Goal: Task Accomplishment & Management: Manage account settings

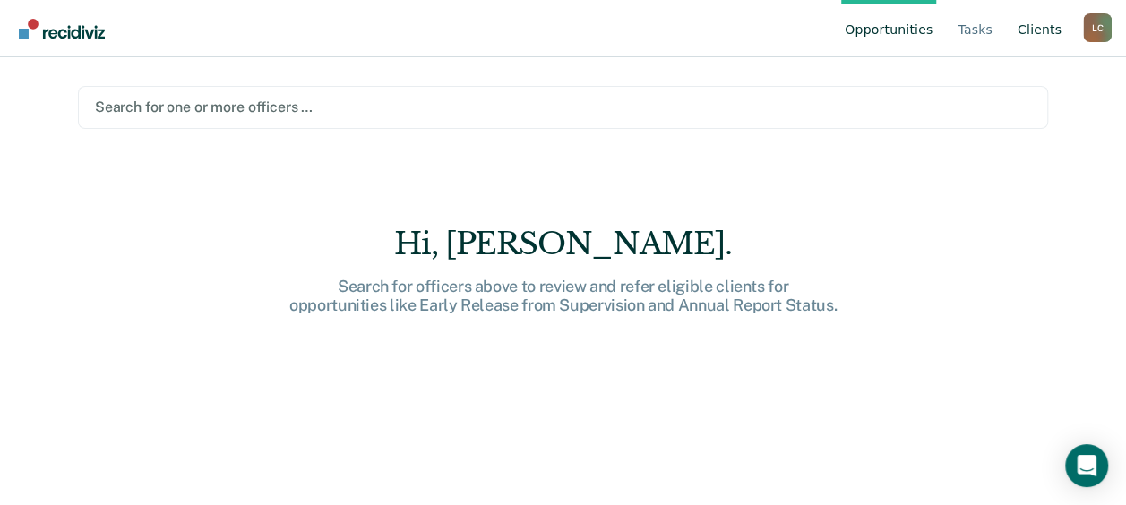
click at [1037, 23] on link "Client s" at bounding box center [1039, 28] width 51 height 57
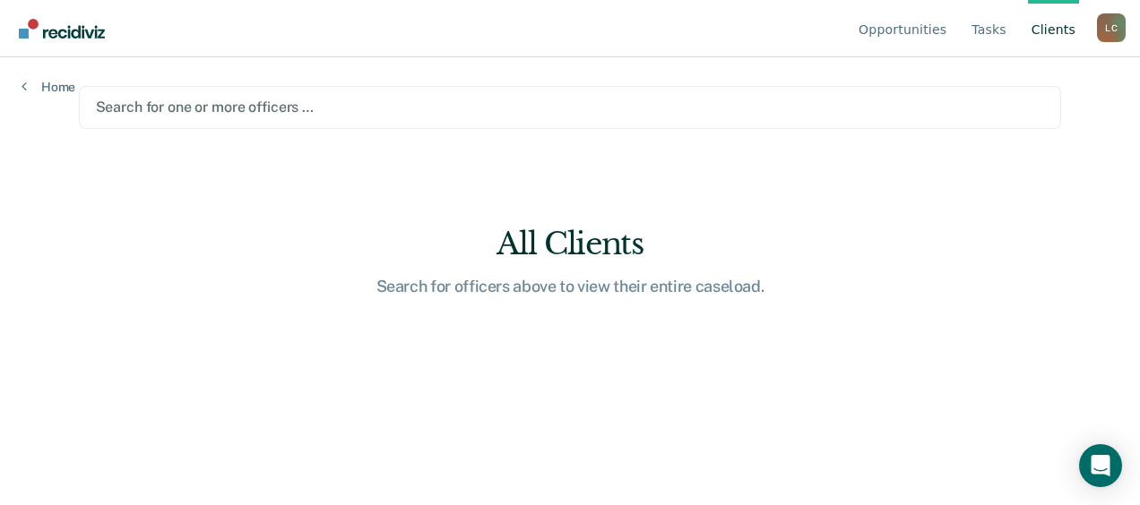
click at [1050, 29] on link "Client s" at bounding box center [1053, 28] width 51 height 57
click at [677, 297] on main "Search for one or more officers … All Clients Search for officers above to view…" at bounding box center [570, 259] width 1026 height 405
click at [1113, 25] on div "L C" at bounding box center [1111, 27] width 29 height 29
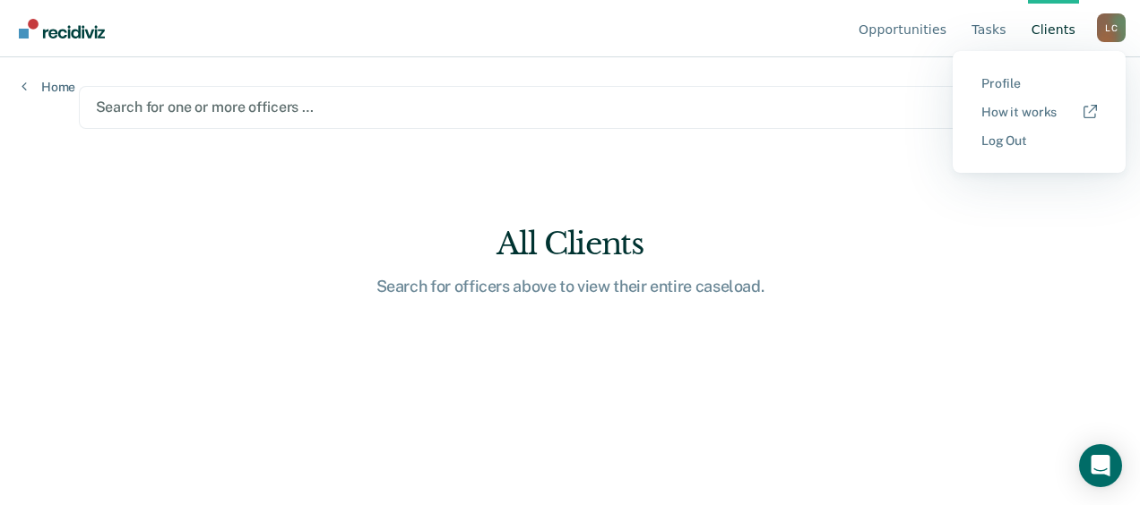
click at [733, 156] on main "Search for one or more officers … All Clients Search for officers above to view…" at bounding box center [570, 259] width 1026 height 405
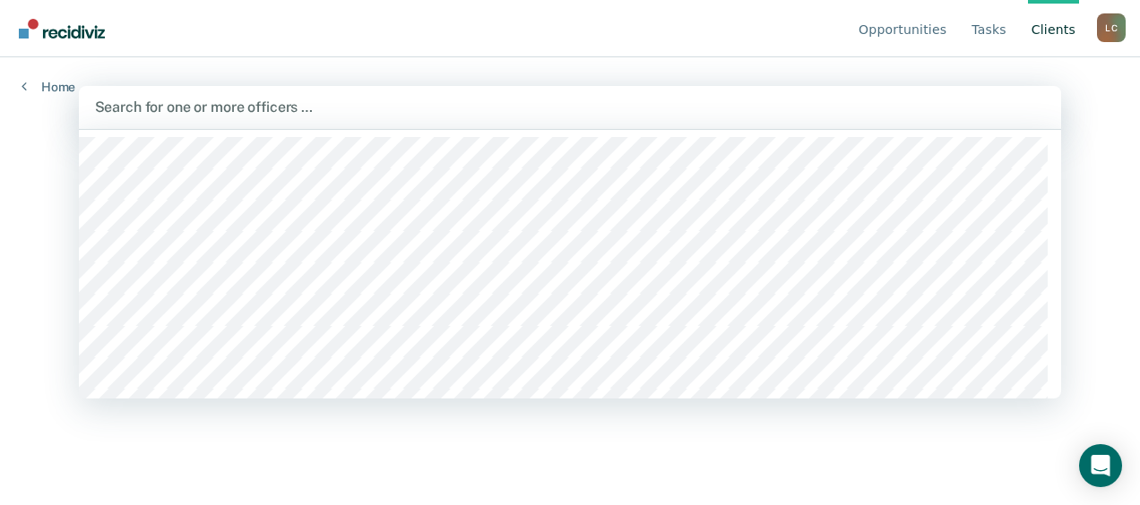
click at [398, 108] on div at bounding box center [570, 107] width 951 height 21
click at [25, 177] on div "Opportunities Tasks Client s Laura Cook L C Profile How it works Log Out Home 1…" at bounding box center [570, 252] width 1140 height 505
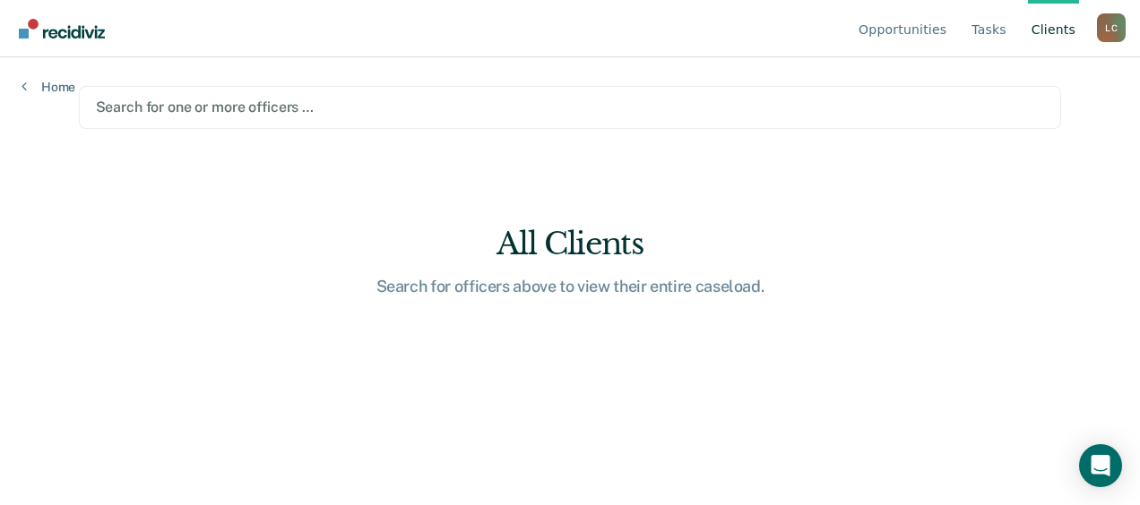
click at [177, 109] on div at bounding box center [570, 107] width 949 height 21
click at [0, 161] on html "Looks like you’re using Internet Explorer 11. For faster loading and a better e…" at bounding box center [570, 252] width 1140 height 505
click at [573, 280] on div "Search for officers above to view their entire caseload." at bounding box center [569, 287] width 573 height 20
click at [401, 89] on div "Search for one or more officers …" at bounding box center [570, 107] width 983 height 43
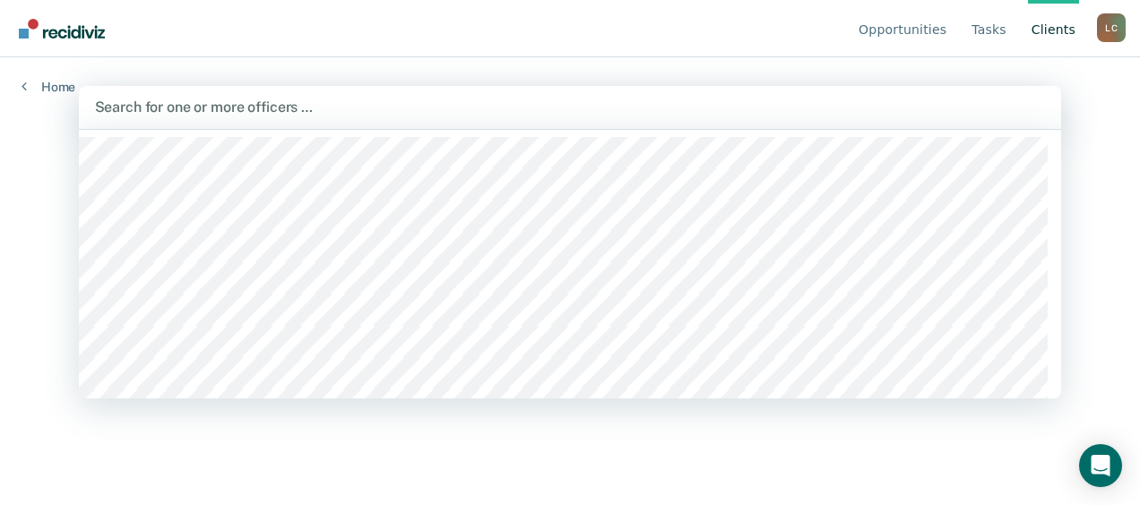
click at [1102, 27] on div "L C" at bounding box center [1111, 27] width 29 height 29
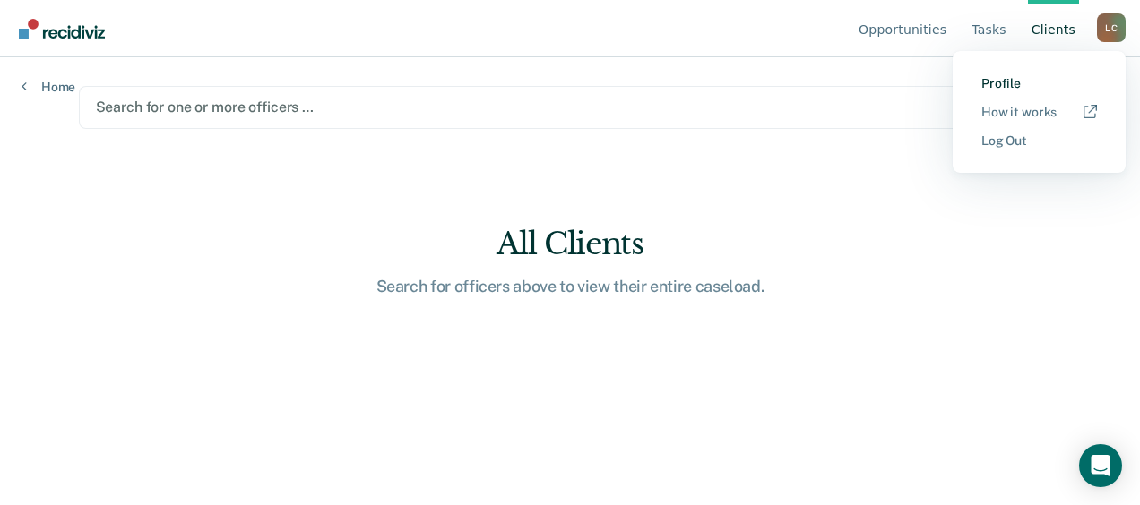
click at [1001, 79] on link "Profile" at bounding box center [1039, 83] width 116 height 15
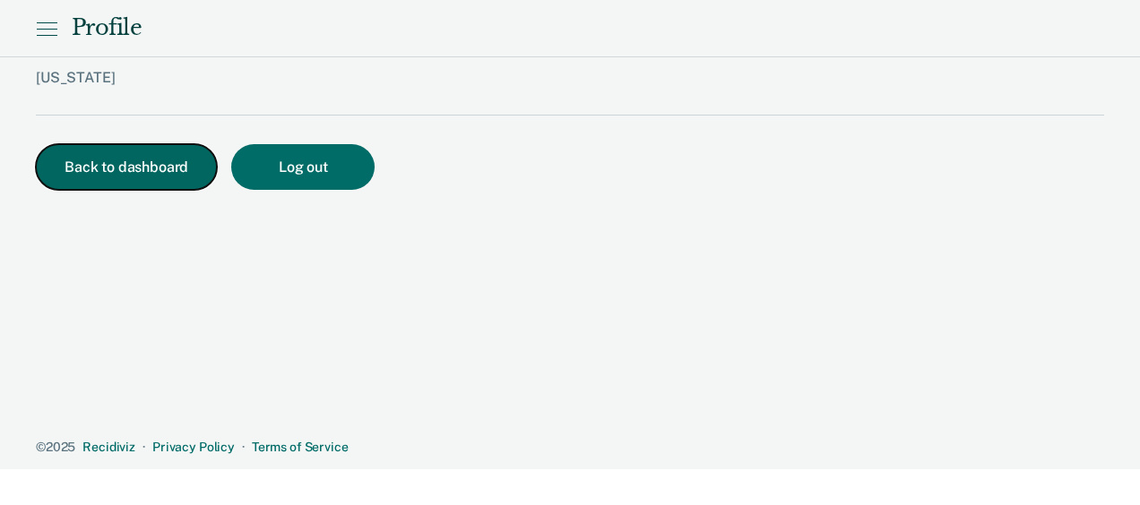
click at [129, 161] on button "Back to dashboard" at bounding box center [126, 167] width 181 height 46
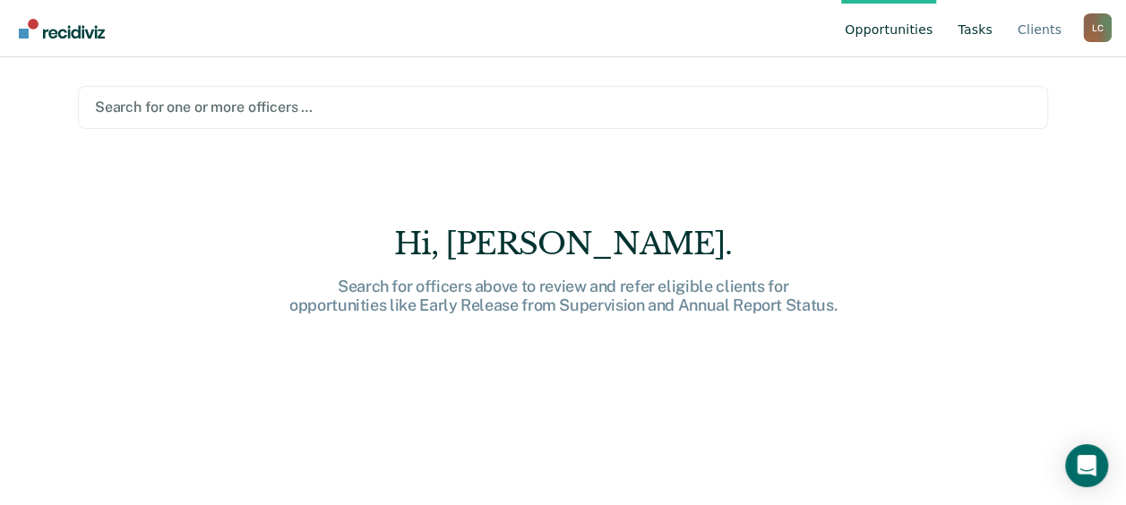
click at [976, 33] on link "Tasks" at bounding box center [975, 28] width 42 height 57
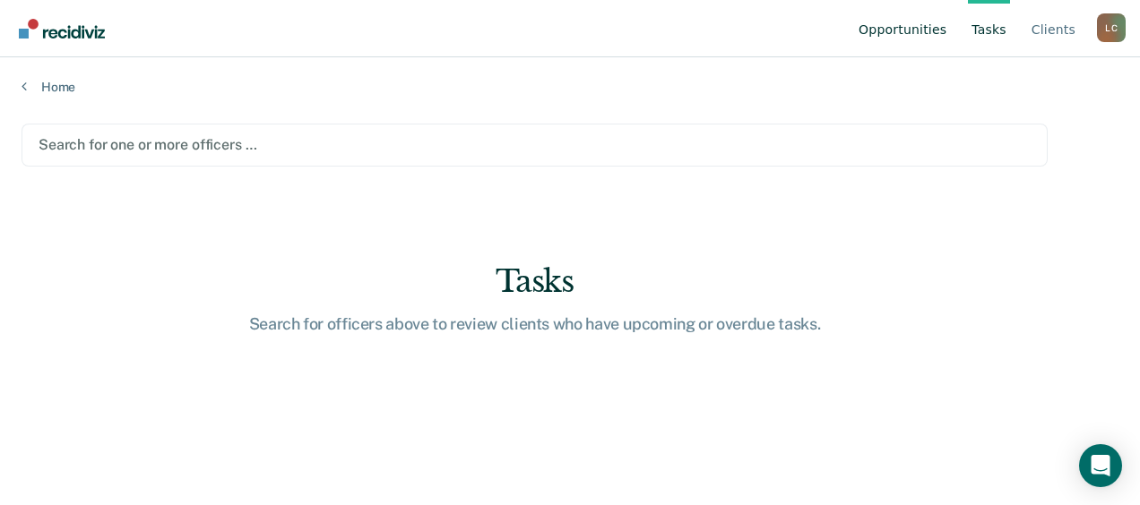
click at [928, 33] on link "Opportunities" at bounding box center [902, 28] width 95 height 57
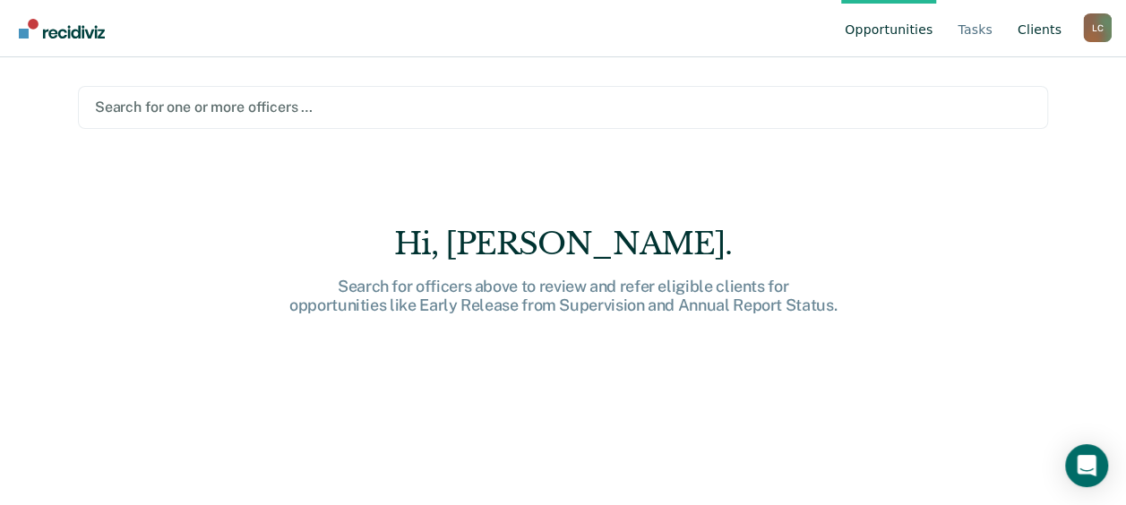
click at [1055, 30] on link "Client s" at bounding box center [1039, 28] width 51 height 57
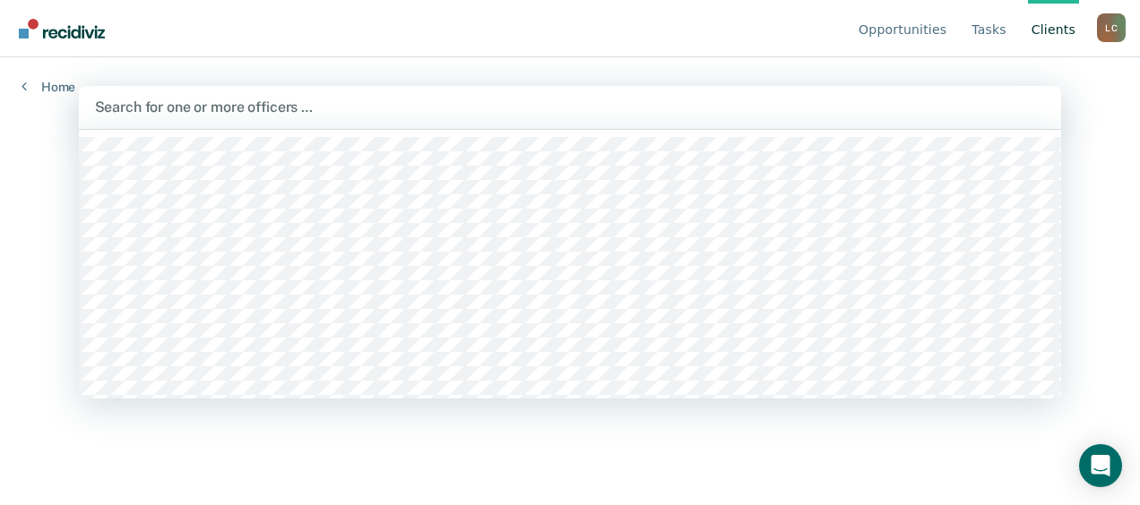
click at [407, 118] on div "Search for one or more officers …" at bounding box center [570, 107] width 954 height 24
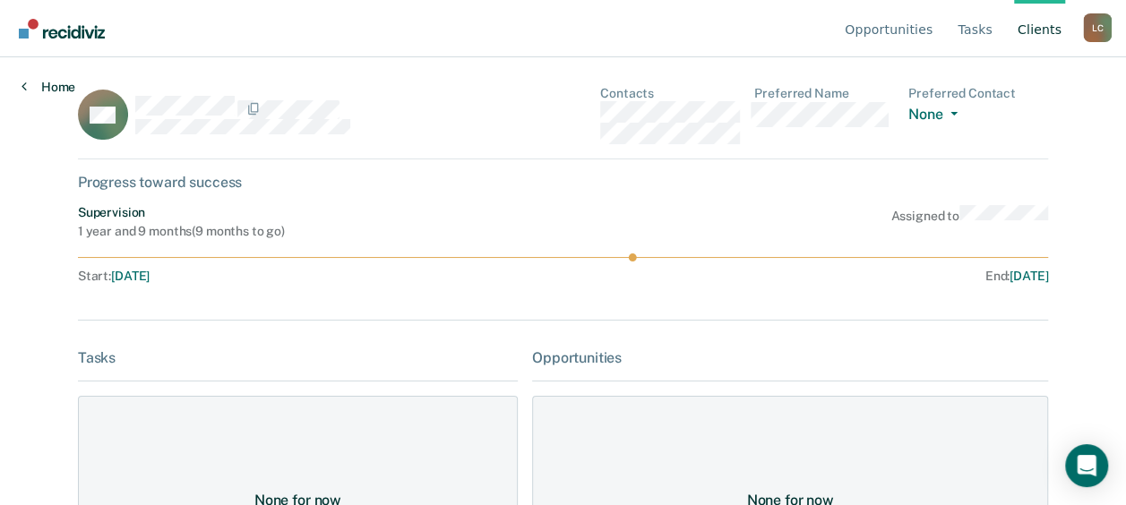
click at [65, 86] on link "Home" at bounding box center [49, 87] width 54 height 16
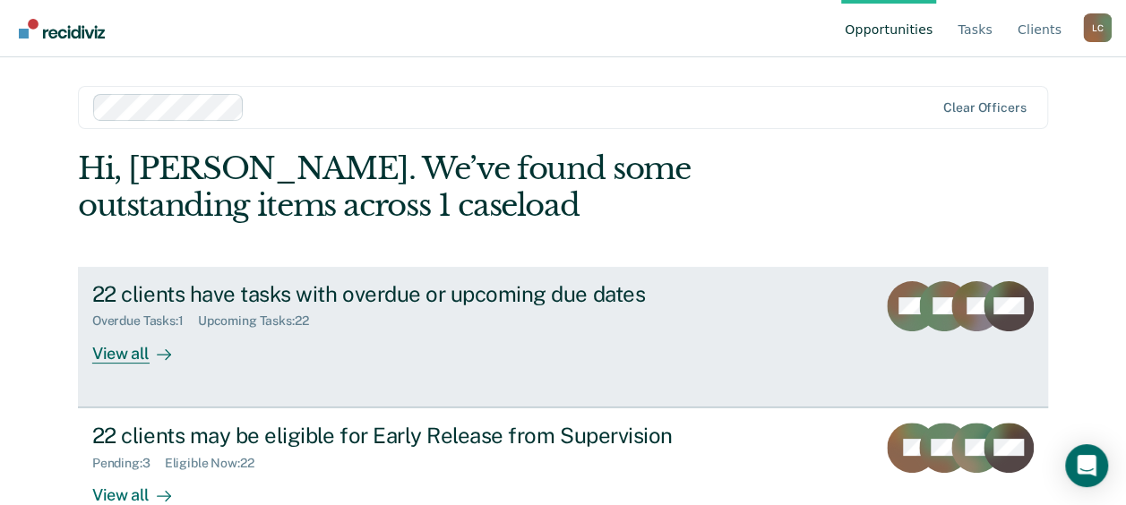
click at [133, 353] on div "View all" at bounding box center [142, 346] width 100 height 35
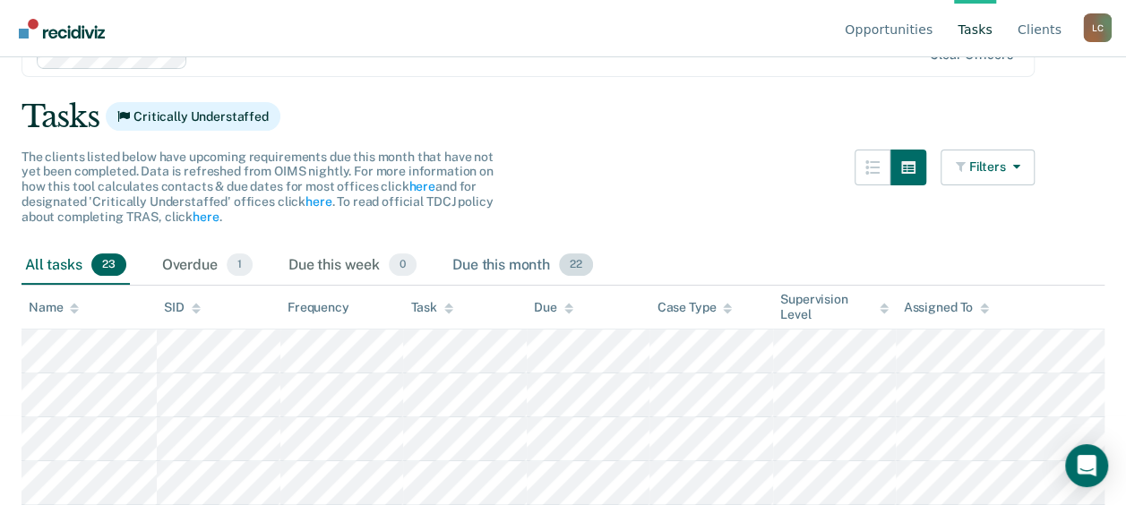
scroll to position [179, 0]
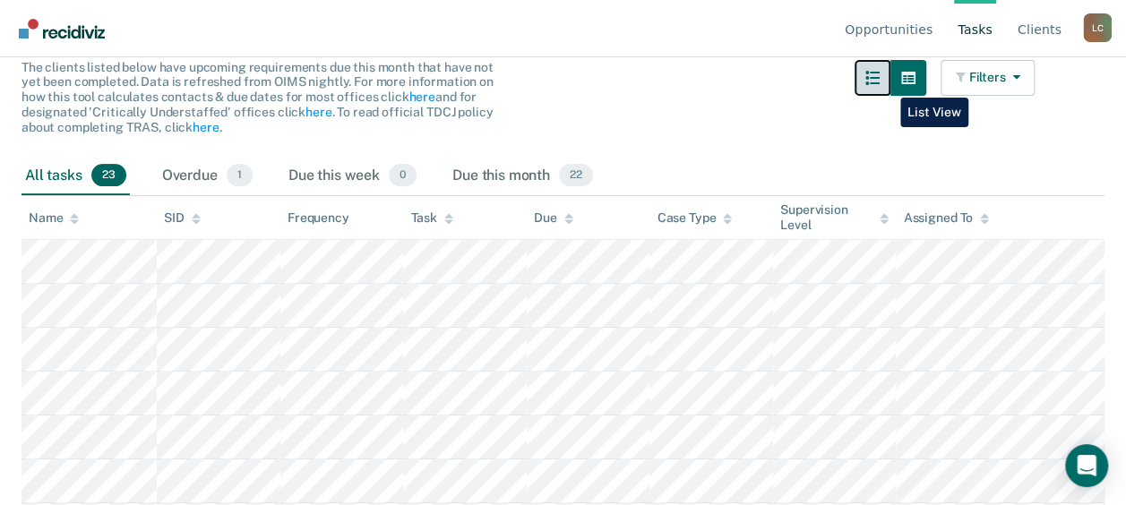
click at [880, 84] on icon "button" at bounding box center [872, 78] width 14 height 14
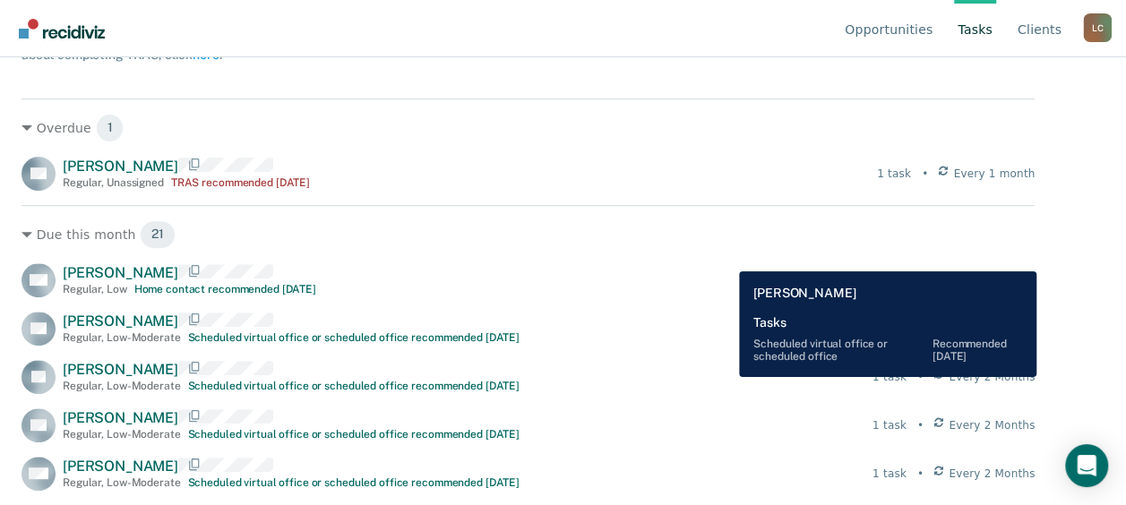
scroll to position [90, 0]
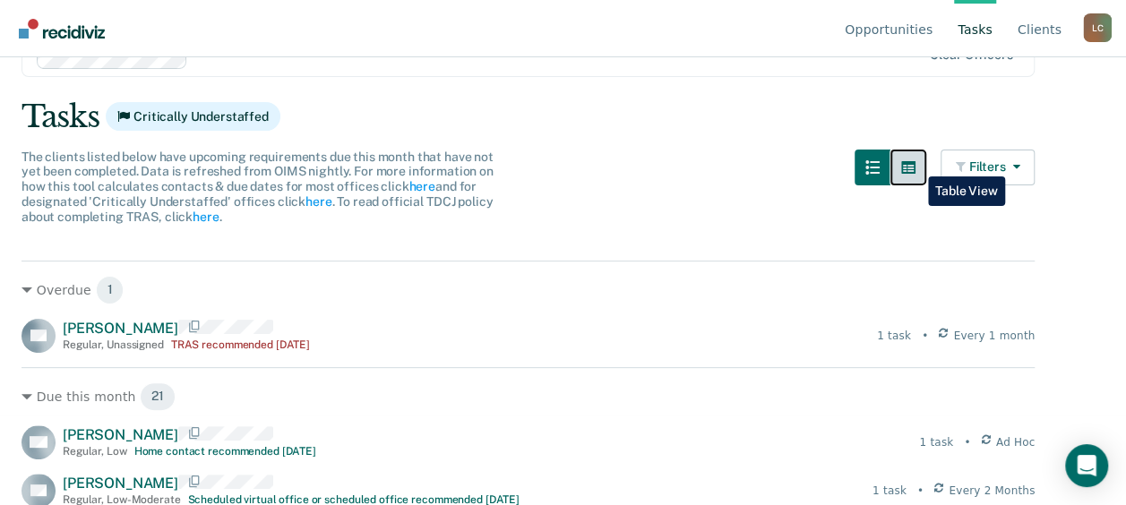
click at [915, 163] on icon "button" at bounding box center [908, 167] width 14 height 13
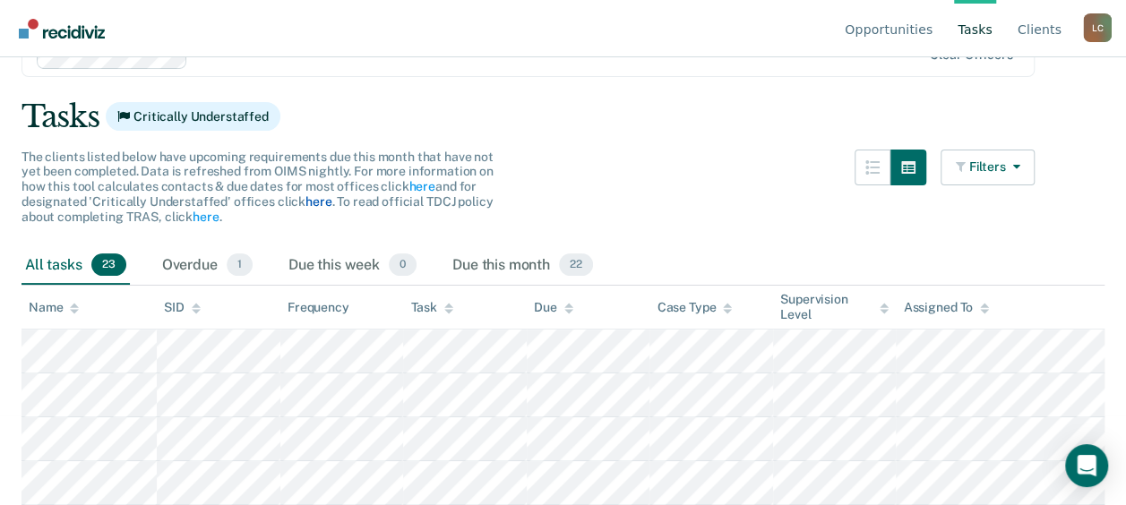
click at [312, 206] on link "here" at bounding box center [319, 201] width 26 height 14
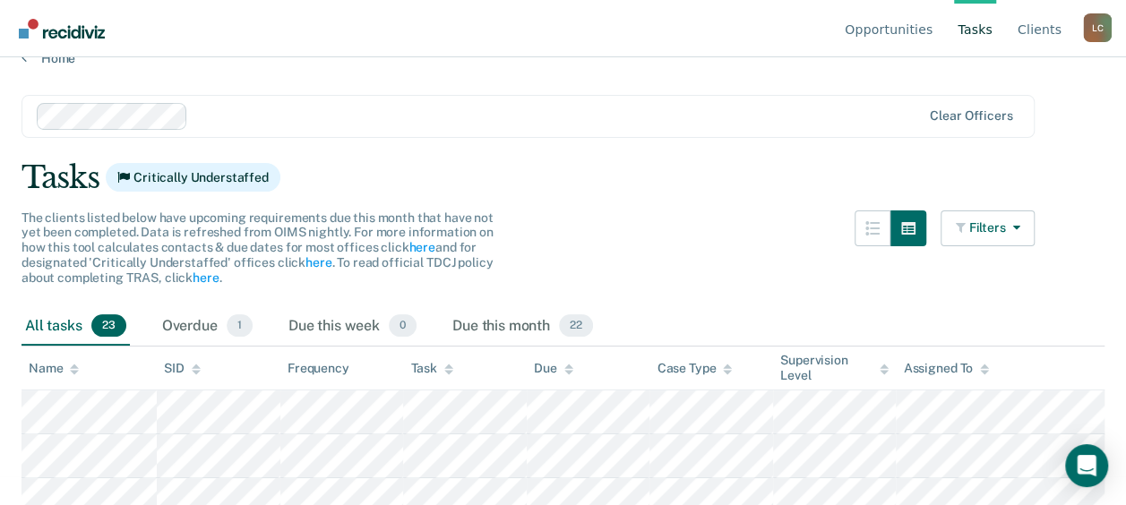
scroll to position [0, 0]
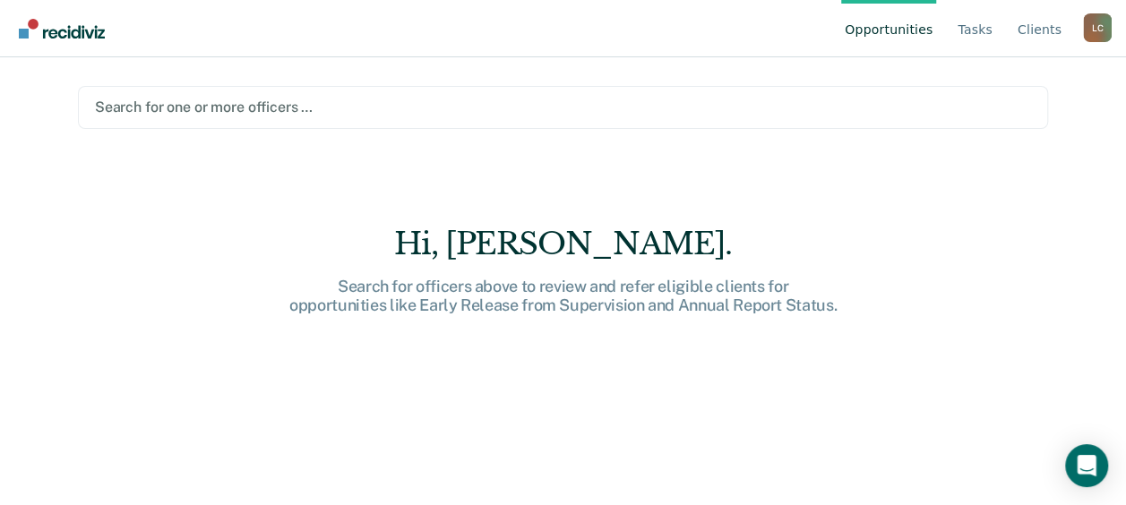
click at [396, 114] on div at bounding box center [563, 107] width 936 height 21
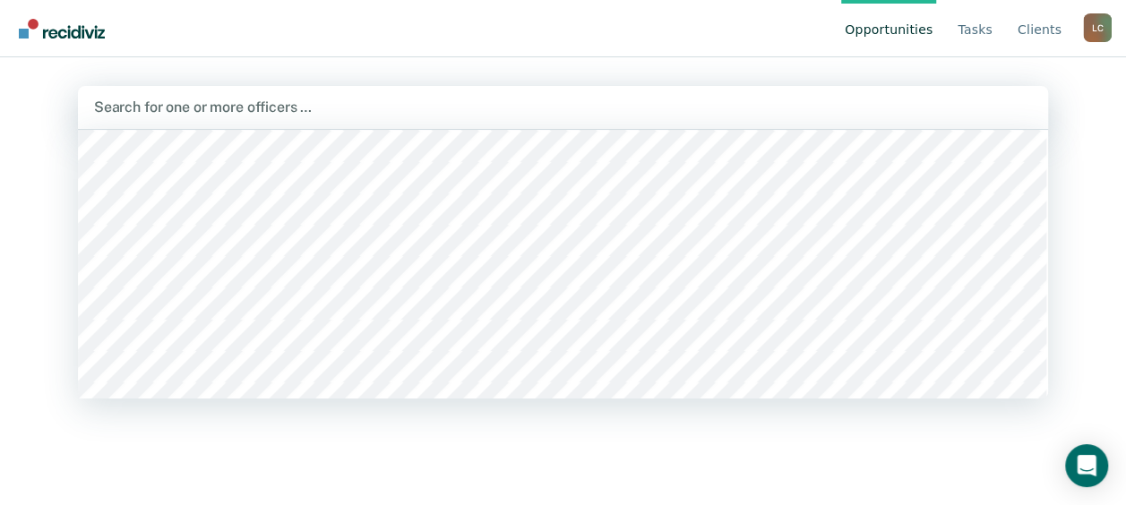
scroll to position [7078, 0]
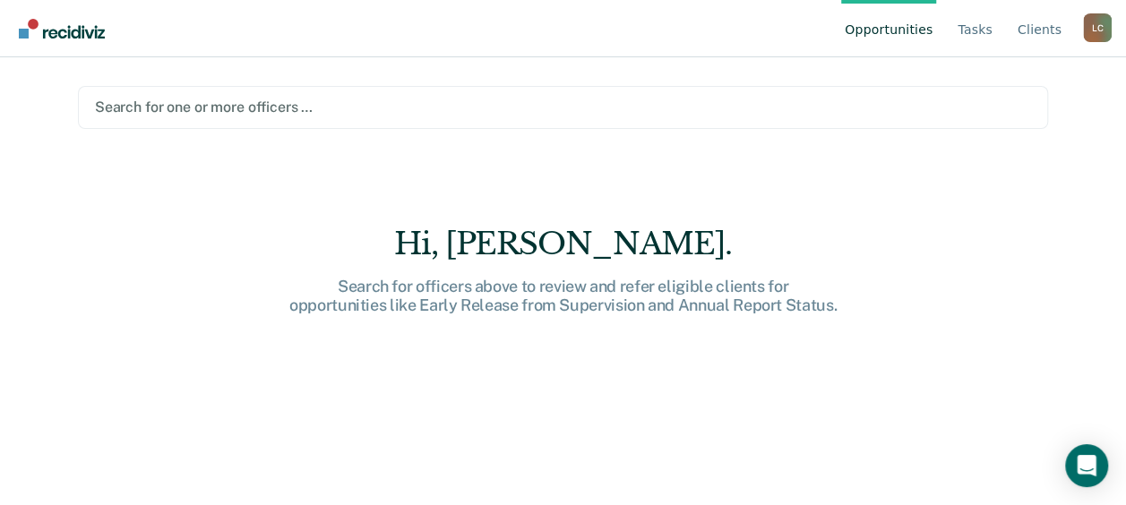
click at [260, 113] on div at bounding box center [563, 107] width 936 height 21
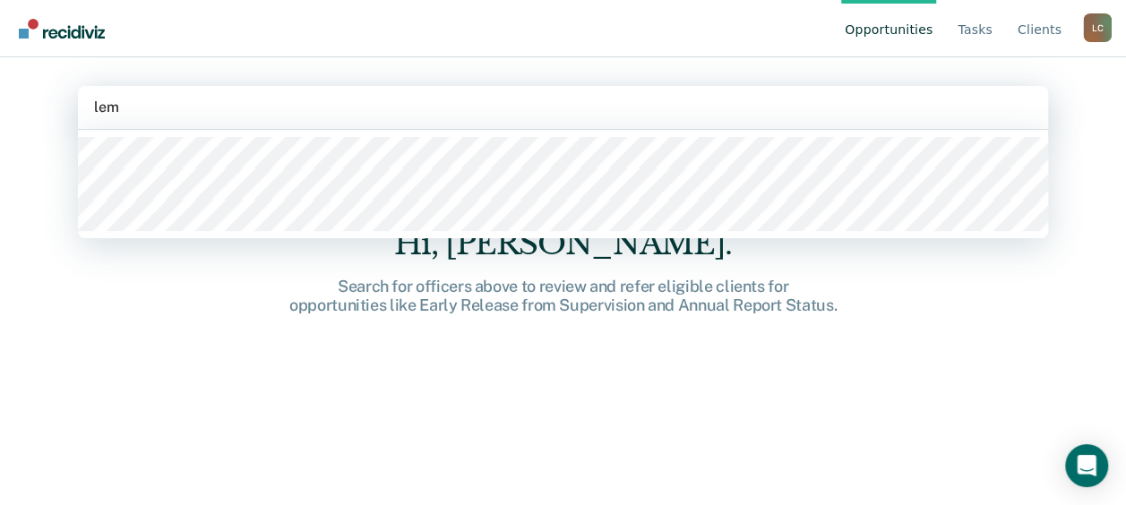
type input "leme"
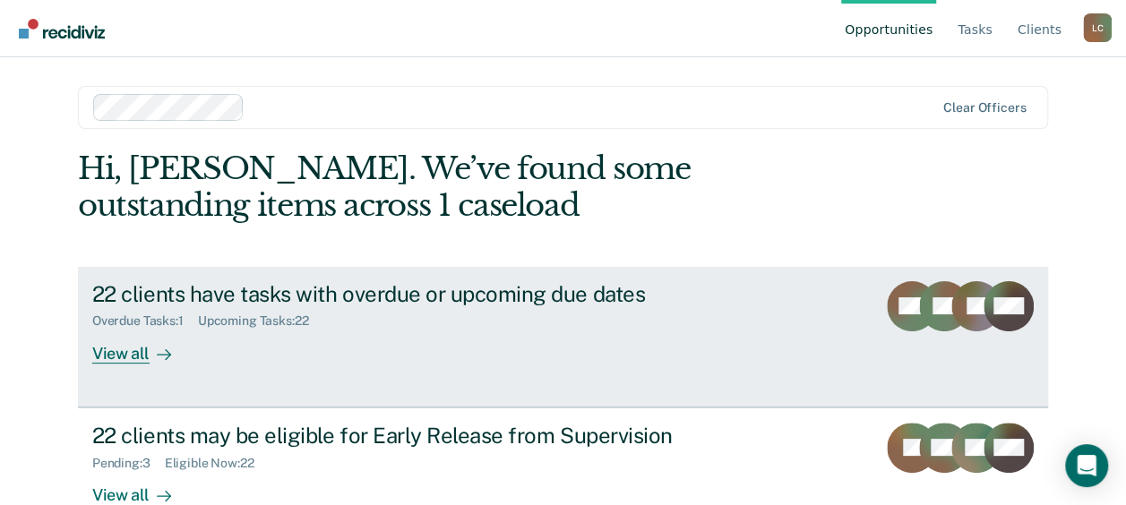
click at [124, 349] on div "View all" at bounding box center [142, 346] width 100 height 35
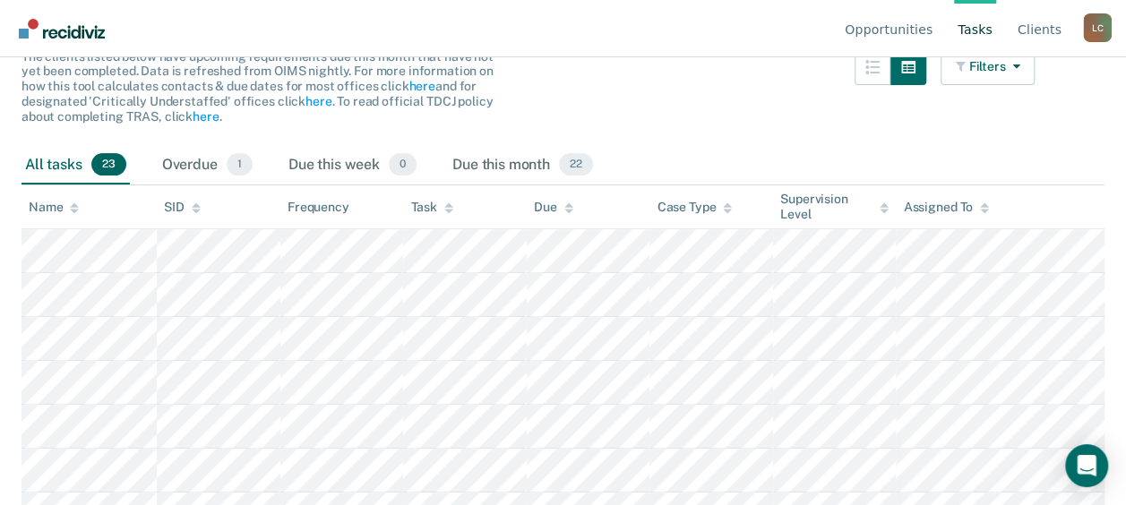
scroll to position [126, 0]
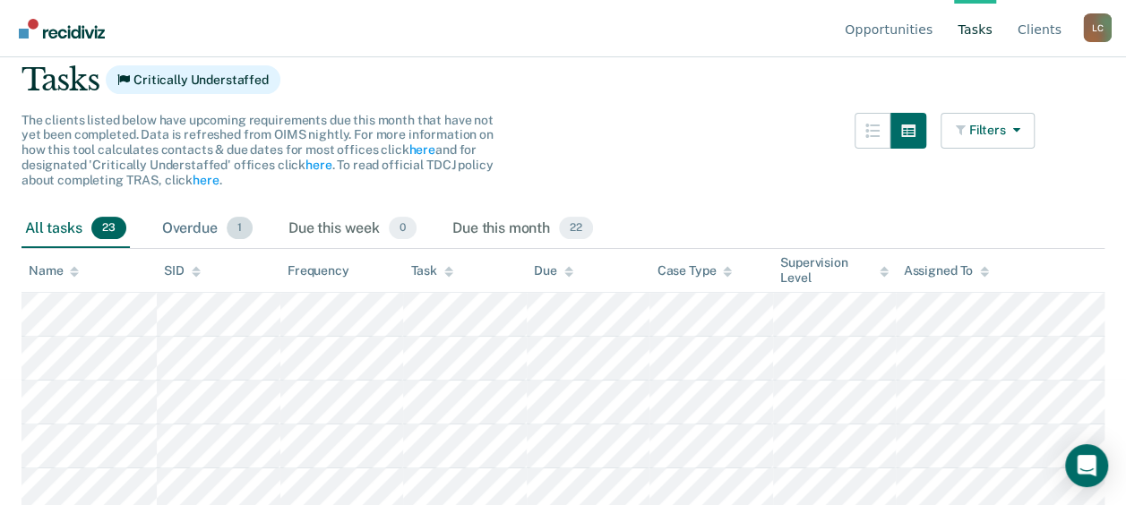
click at [195, 228] on div "Overdue 1" at bounding box center [208, 229] width 98 height 39
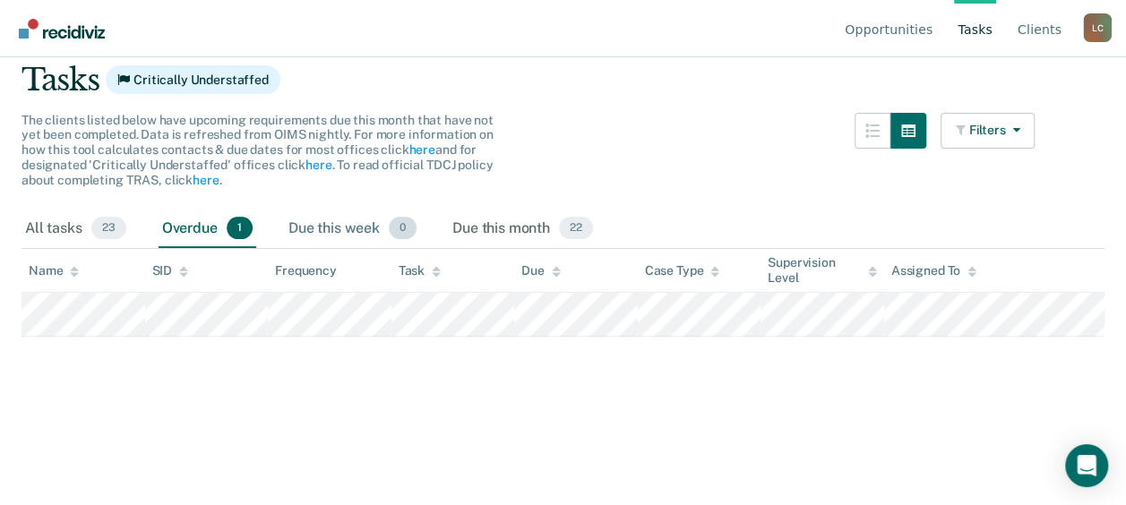
click at [333, 224] on div "Due this week 0" at bounding box center [352, 229] width 135 height 39
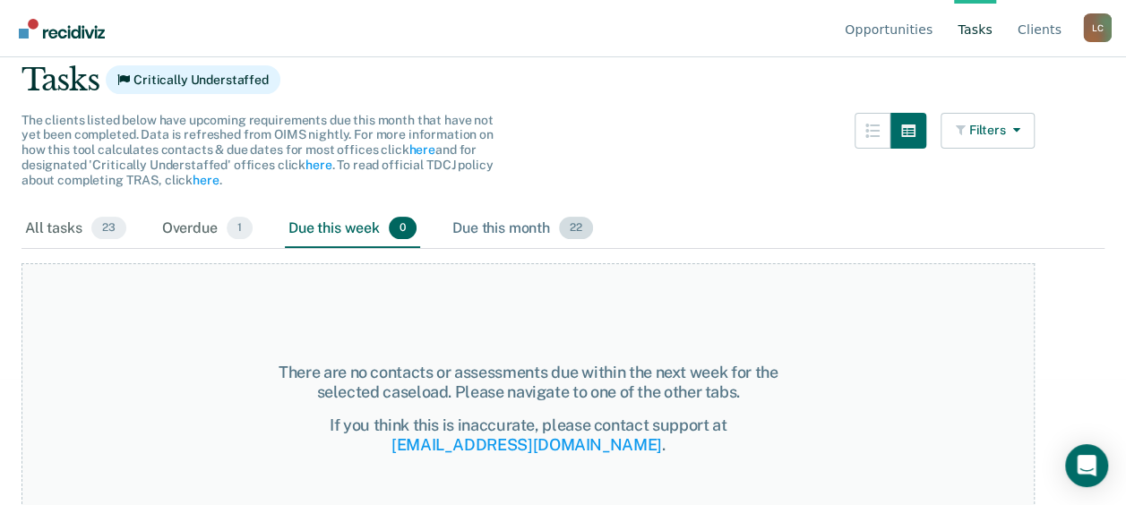
click at [484, 224] on div "Due this month 22" at bounding box center [523, 229] width 148 height 39
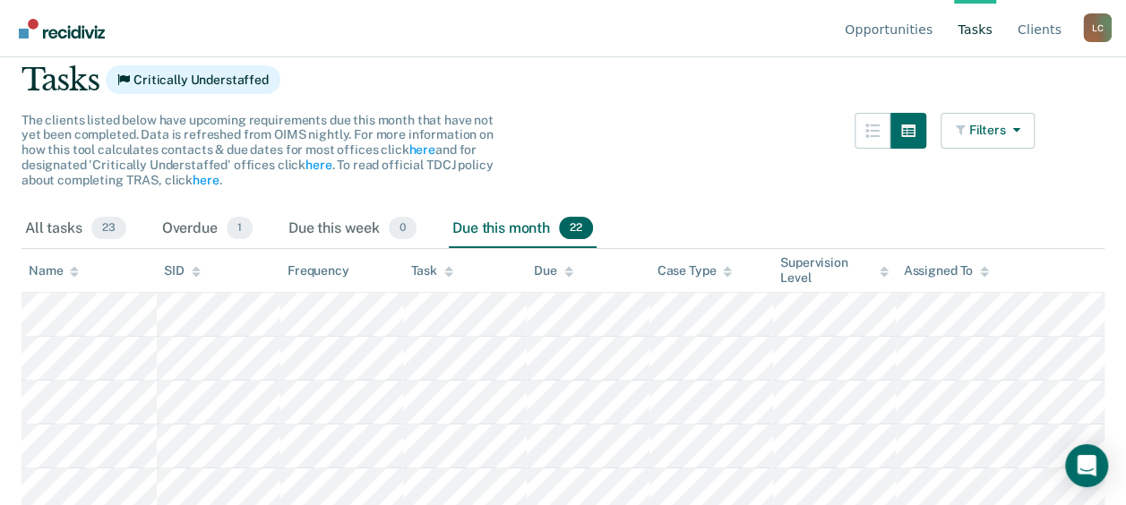
click at [978, 32] on link "Tasks" at bounding box center [975, 28] width 42 height 57
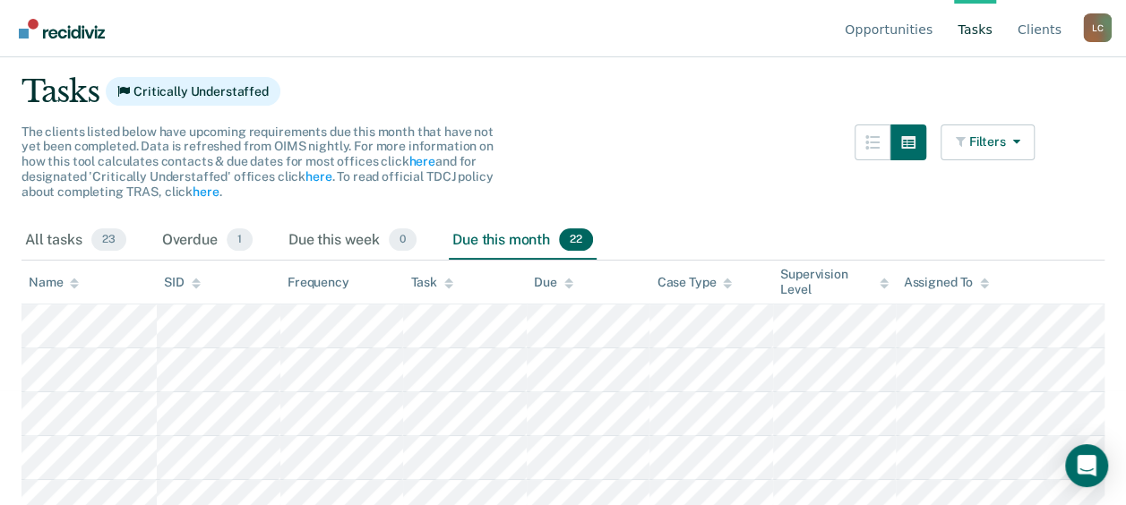
scroll to position [0, 0]
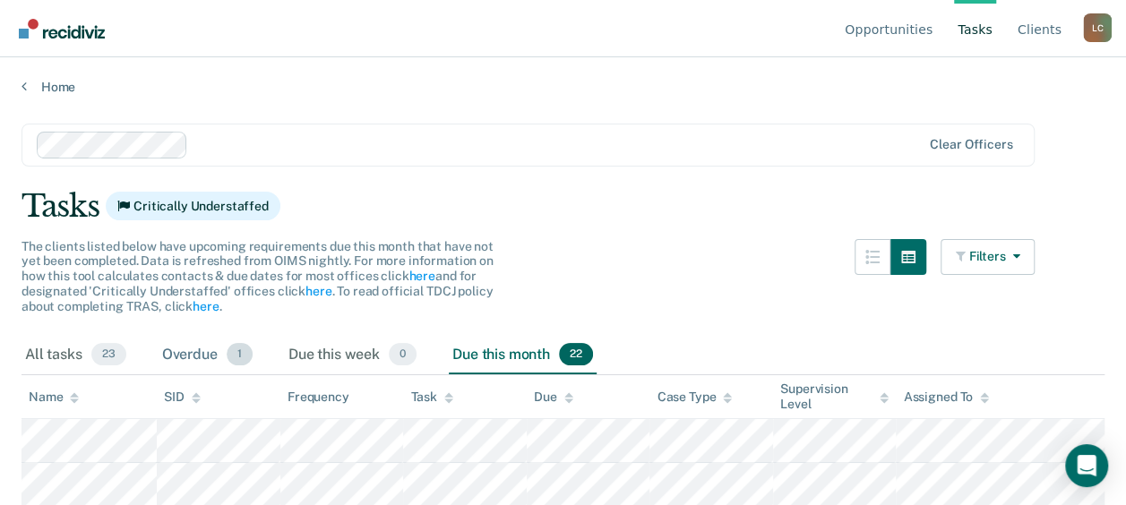
click at [189, 355] on div "Overdue 1" at bounding box center [208, 355] width 98 height 39
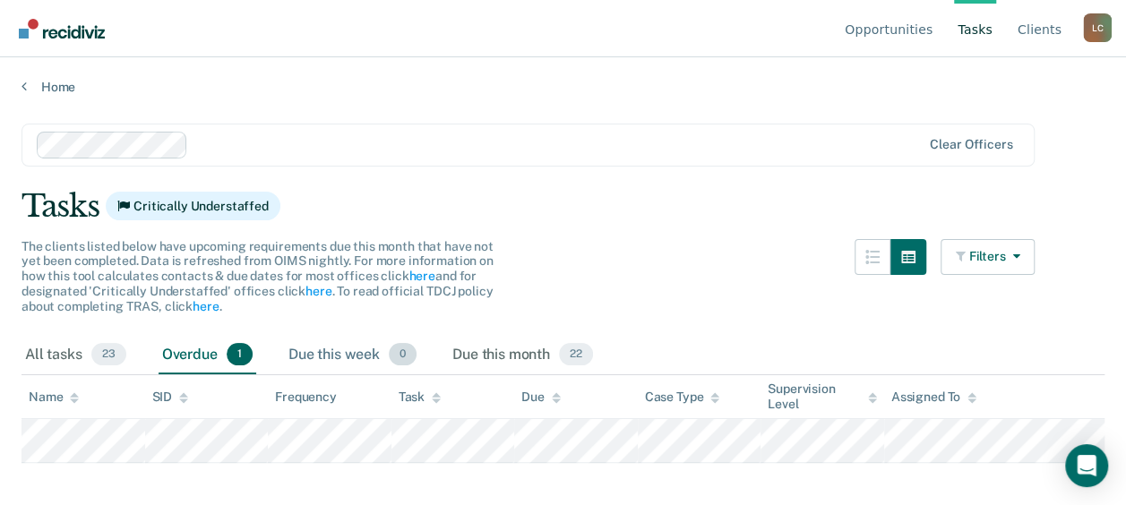
click at [339, 355] on div "Due this week 0" at bounding box center [352, 355] width 135 height 39
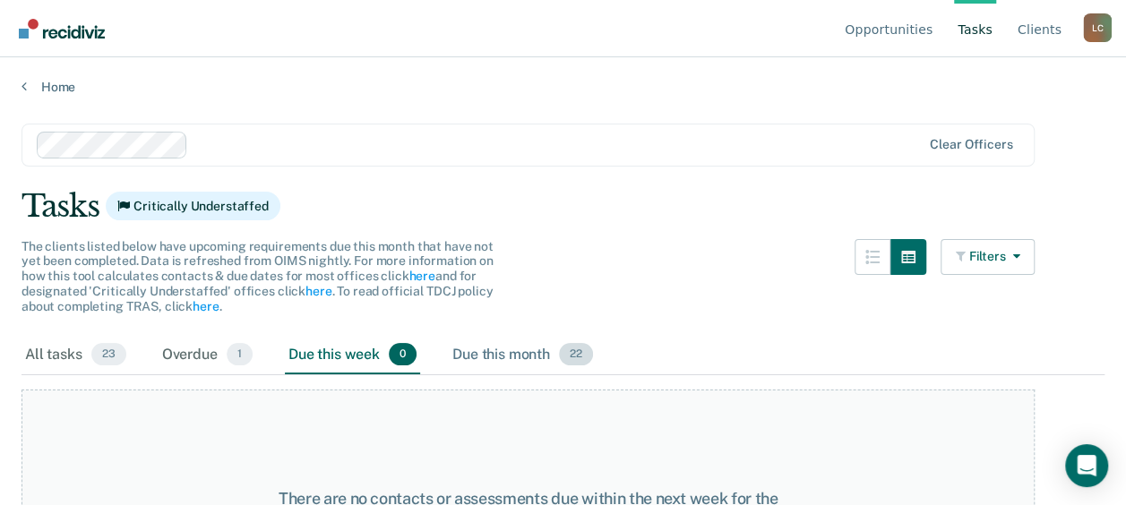
click at [498, 357] on div "Due this month 22" at bounding box center [523, 355] width 148 height 39
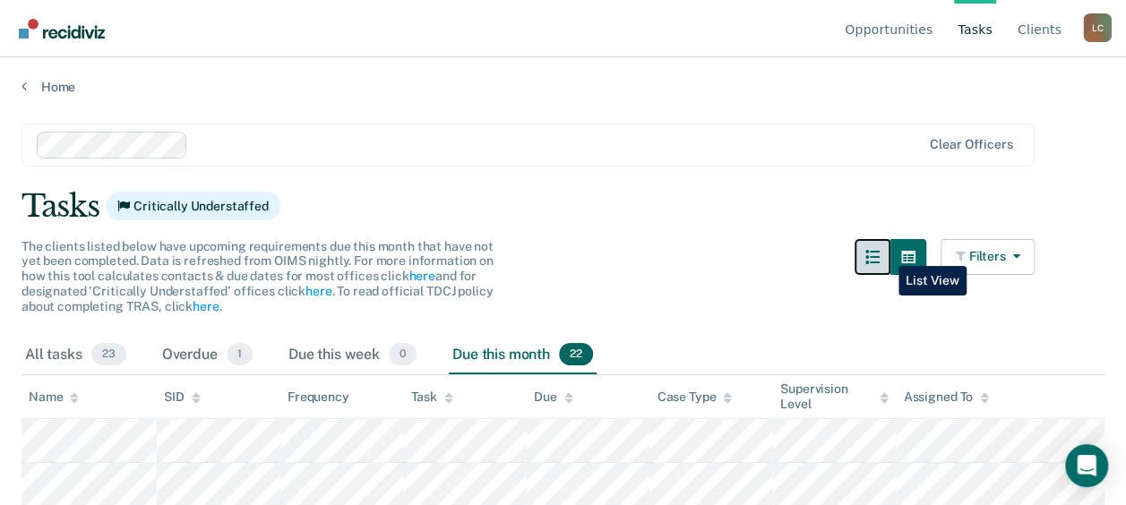
click at [880, 253] on icon "button" at bounding box center [872, 257] width 14 height 14
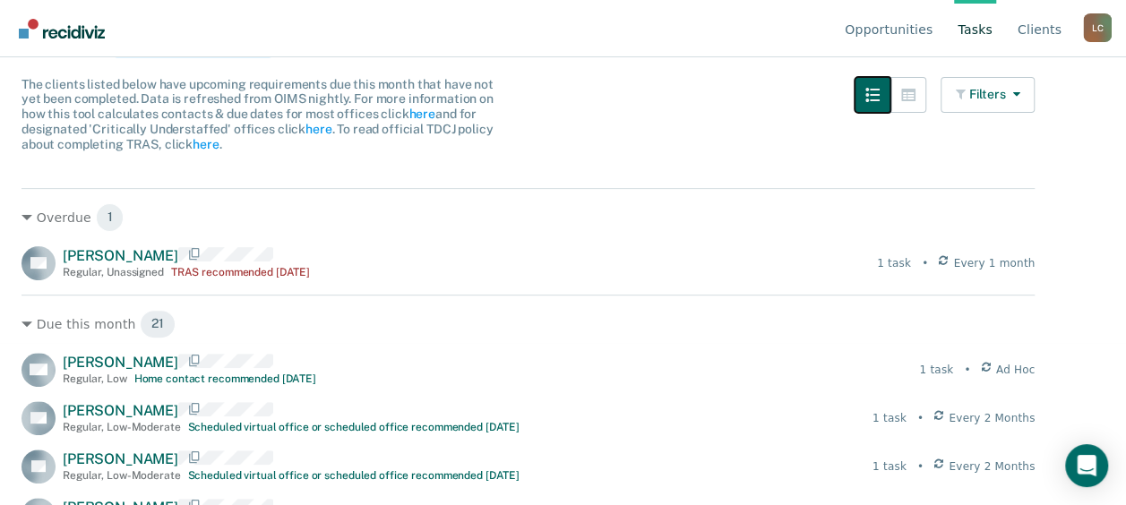
scroll to position [179, 0]
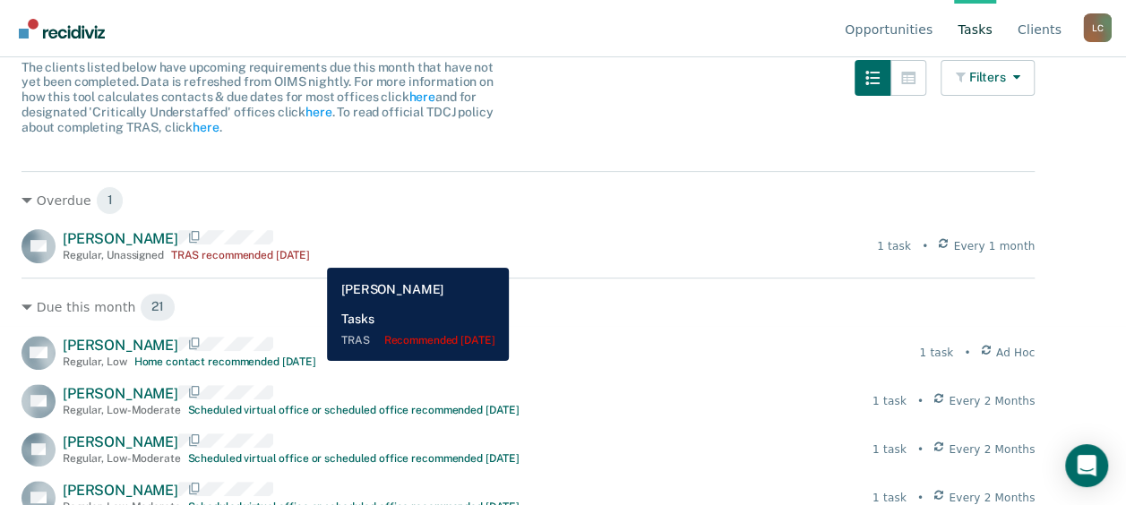
click at [310, 254] on div "TRAS recommended 3 months ago" at bounding box center [240, 255] width 139 height 13
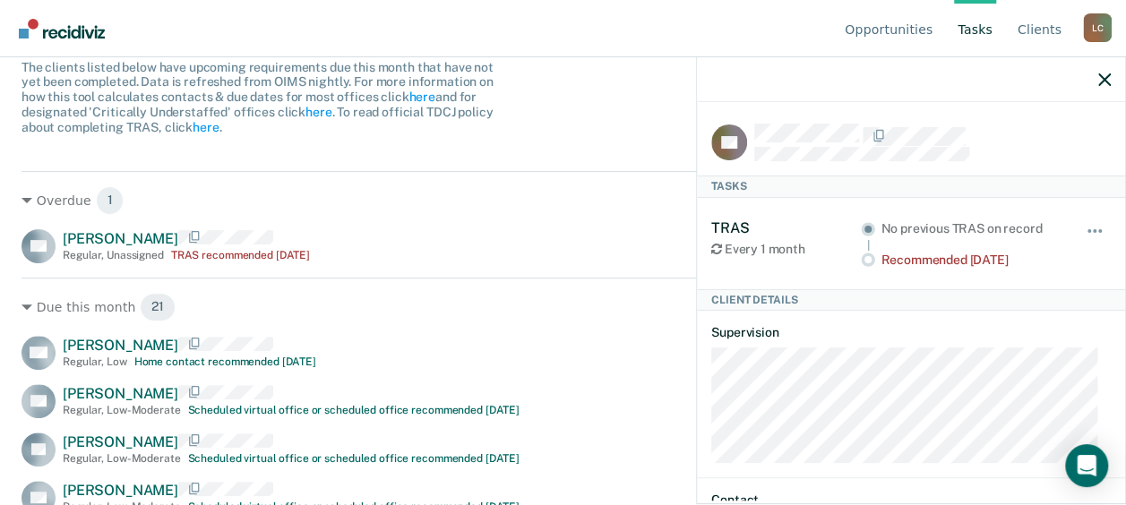
click at [609, 219] on div "Overdue 1 RB Rosalinda Baiz Regular , Unassigned TRAS recommended 3 months ago …" at bounding box center [528, 217] width 1013 height 92
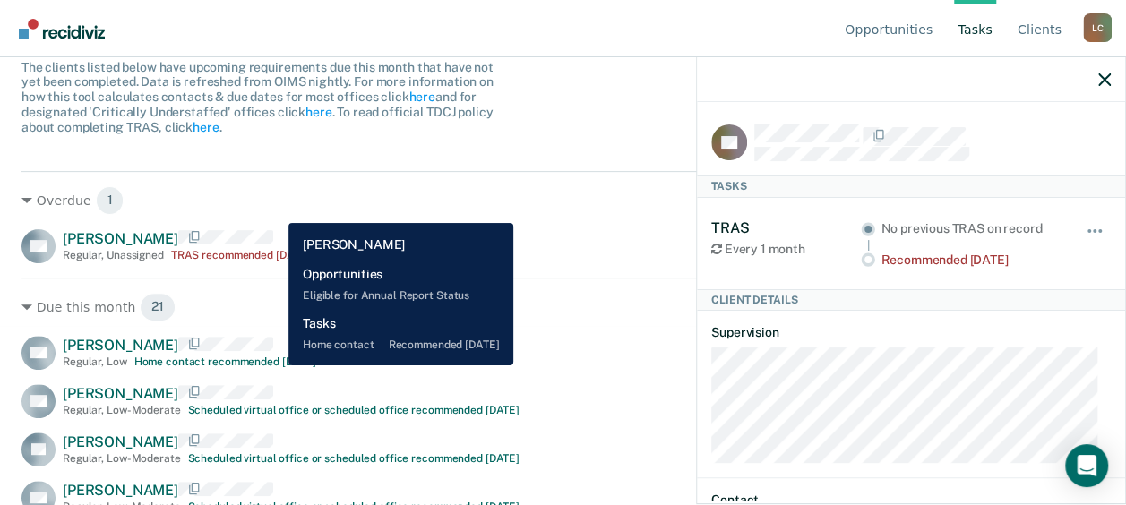
click at [275, 366] on div "Home contact recommended in 17 days" at bounding box center [225, 362] width 182 height 13
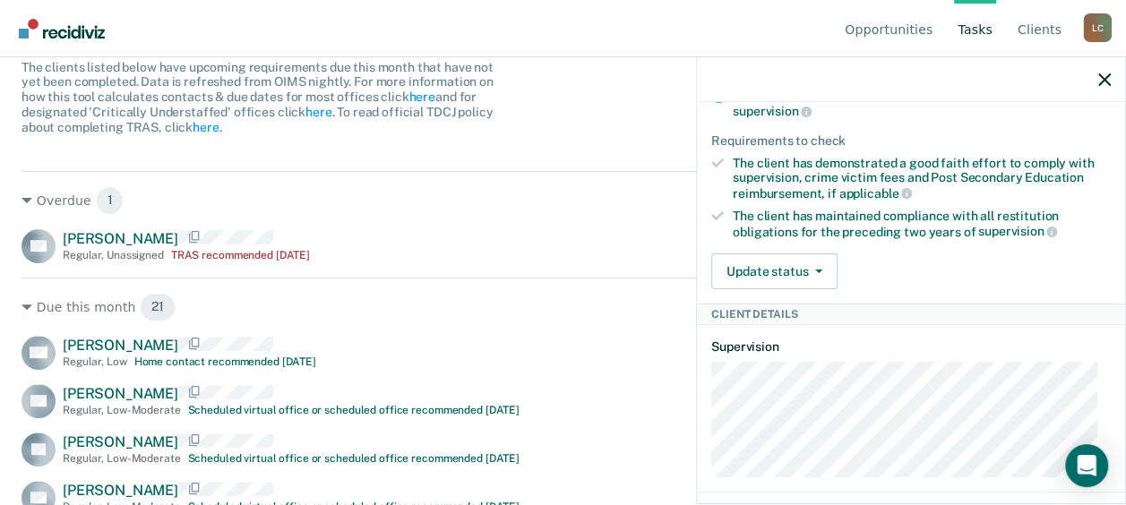
scroll to position [448, 0]
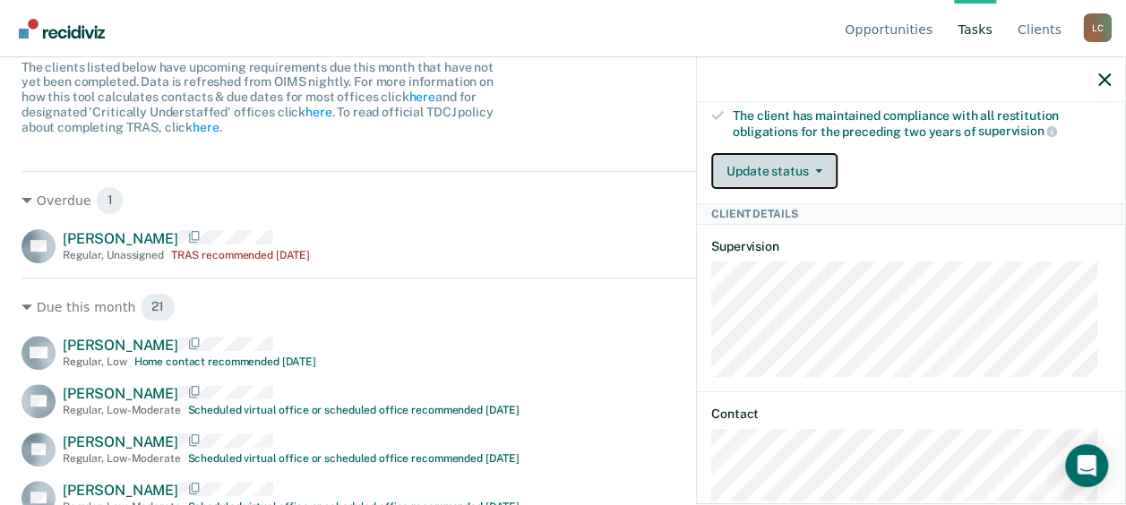
click at [803, 159] on button "Update status" at bounding box center [774, 171] width 126 height 36
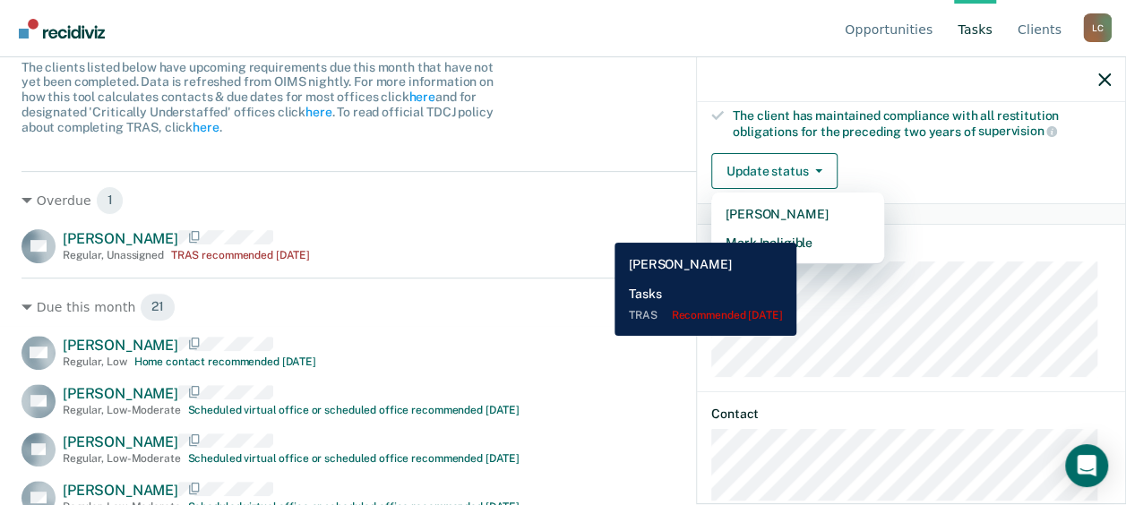
click at [601, 229] on div "RB Rosalinda Baiz Regular , Unassigned TRAS recommended 3 months ago 1 task • E…" at bounding box center [528, 246] width 1013 height 34
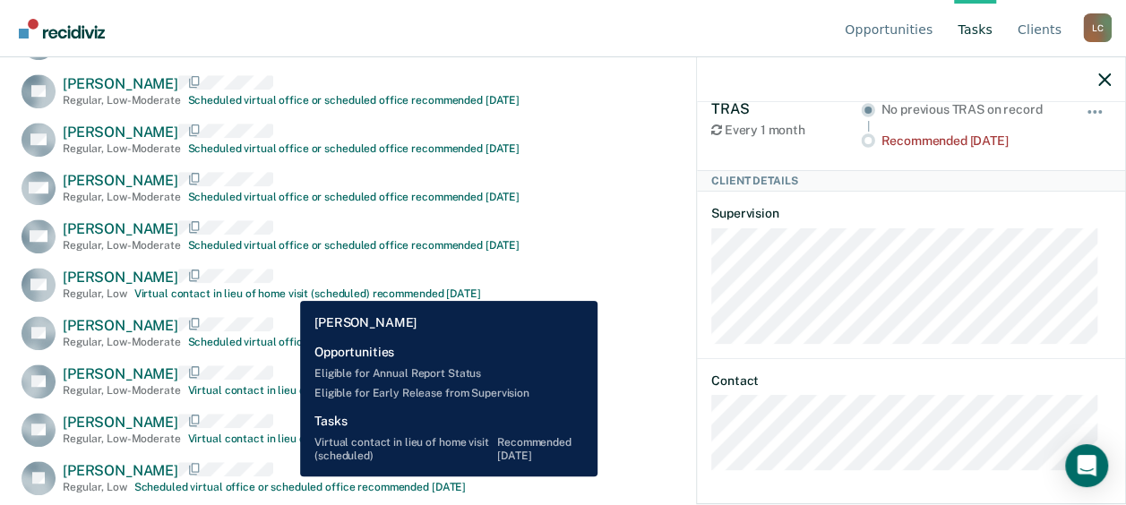
scroll to position [627, 0]
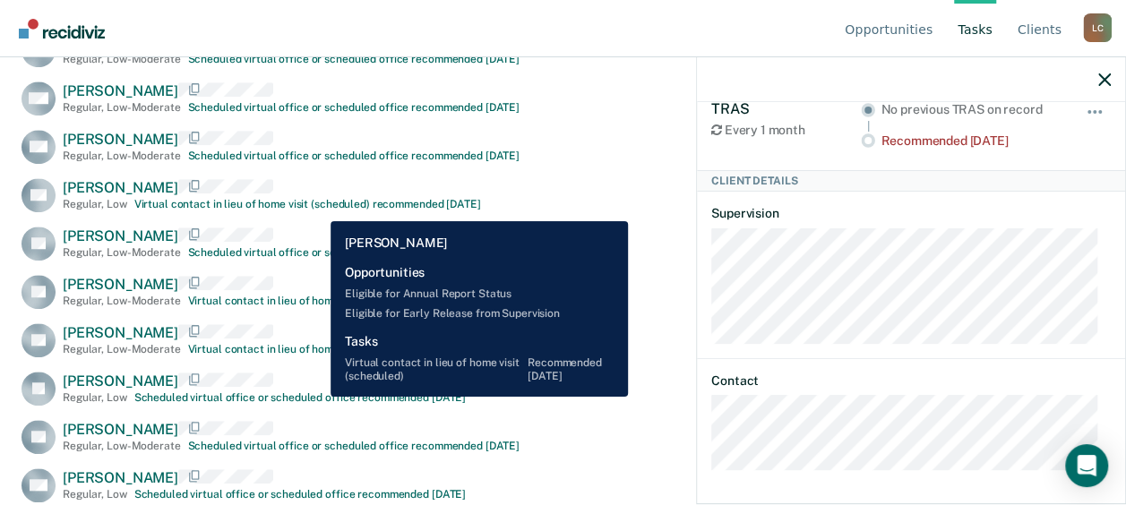
click at [317, 208] on div "Virtual contact in lieu of home visit (scheduled) recommended in 17 days" at bounding box center [307, 204] width 347 height 13
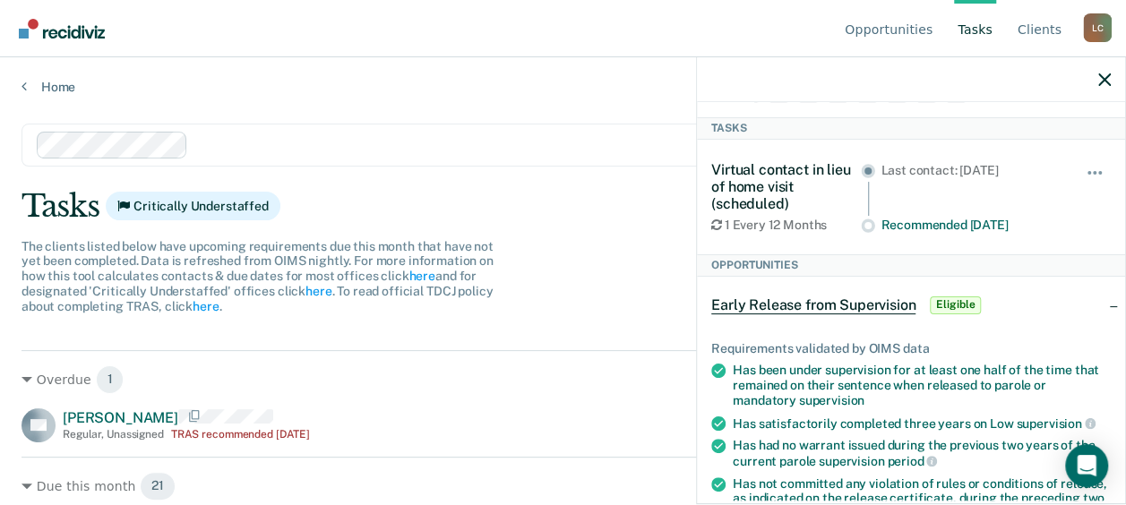
scroll to position [0, 0]
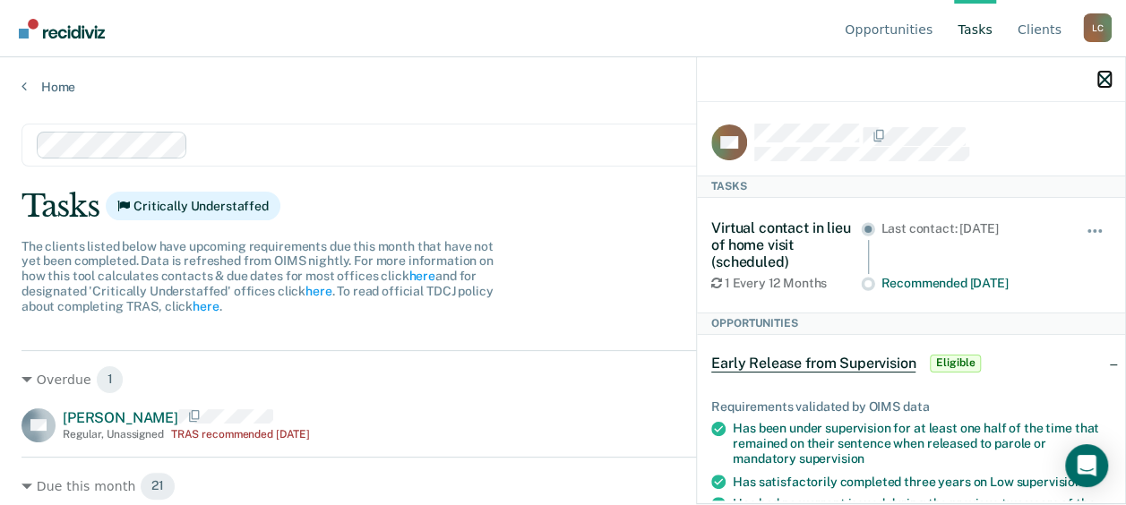
click at [1108, 77] on icon "button" at bounding box center [1104, 79] width 13 height 13
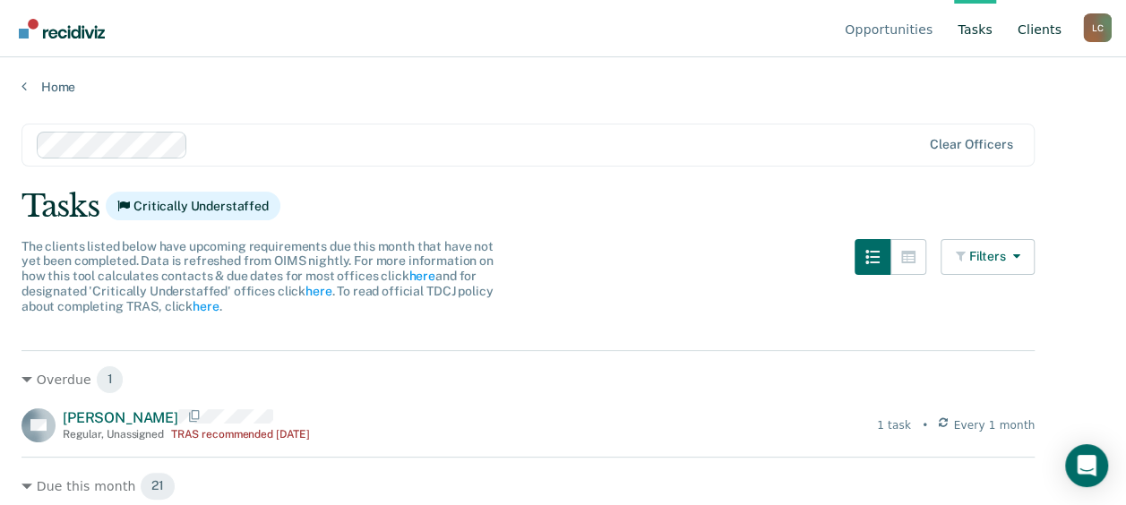
click at [1037, 38] on link "Client s" at bounding box center [1039, 28] width 51 height 57
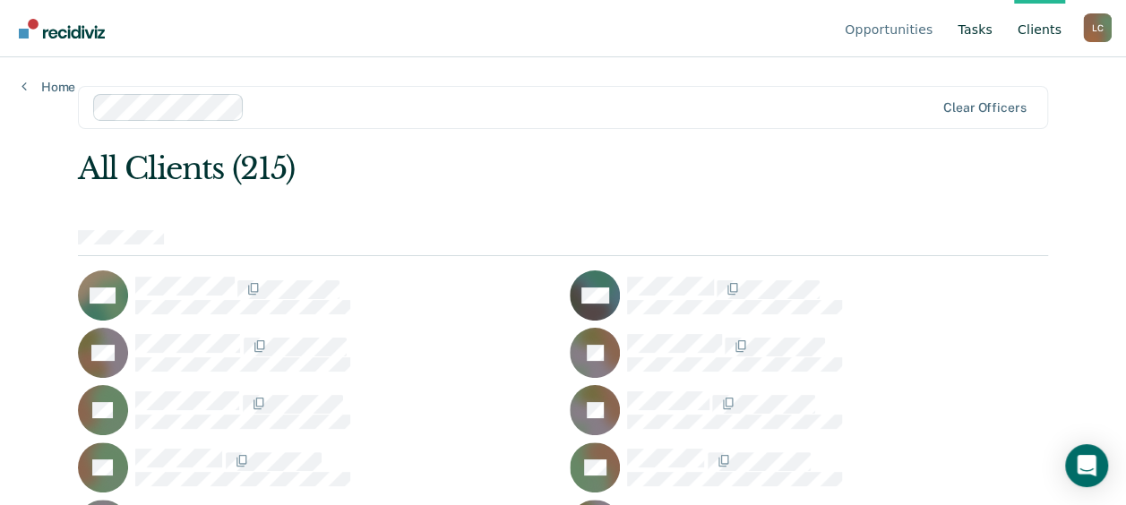
click at [968, 36] on link "Tasks" at bounding box center [975, 28] width 42 height 57
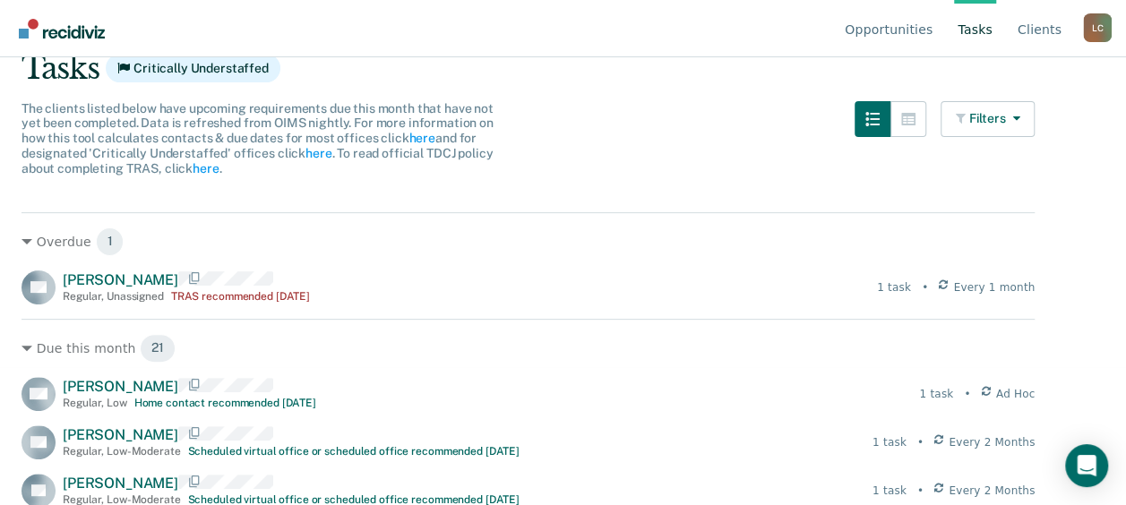
scroll to position [179, 0]
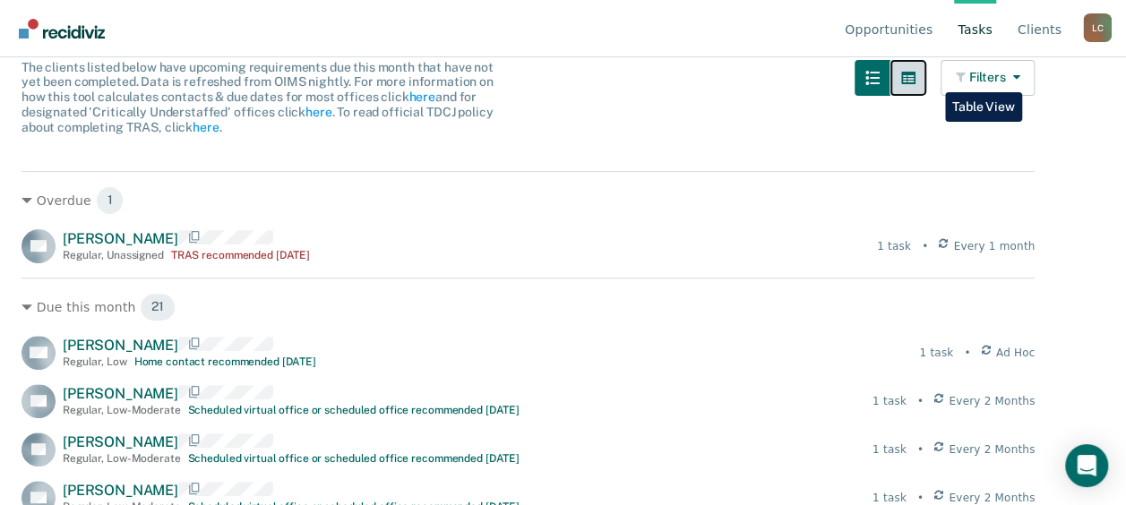
click at [926, 79] on button "button" at bounding box center [909, 78] width 36 height 36
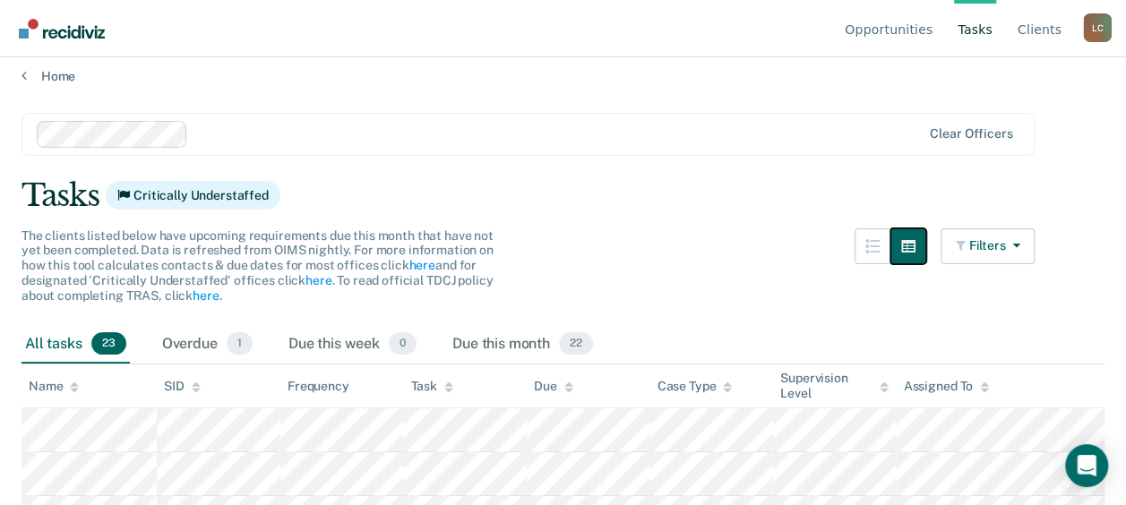
scroll to position [0, 0]
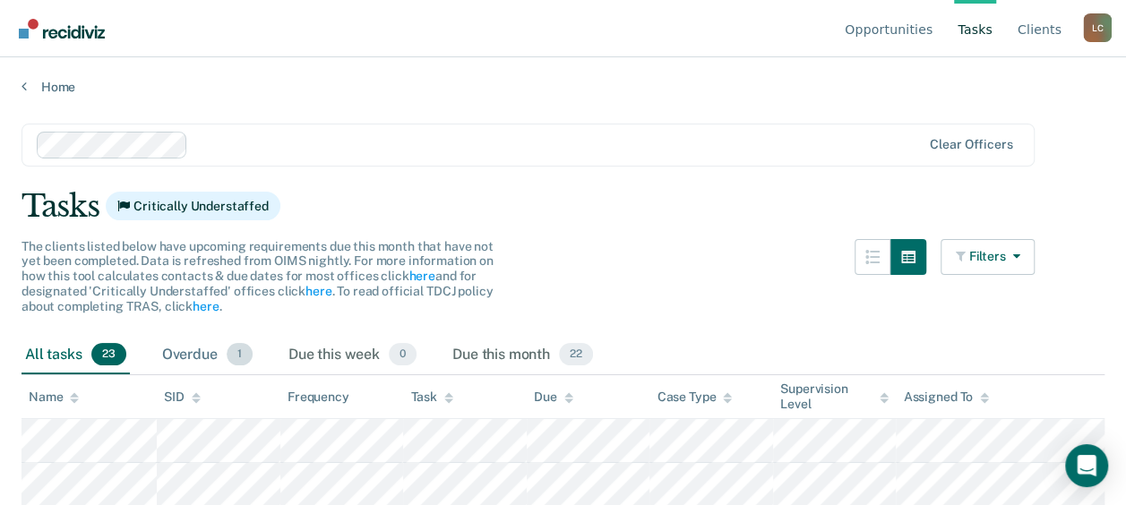
click at [199, 351] on div "Overdue 1" at bounding box center [208, 355] width 98 height 39
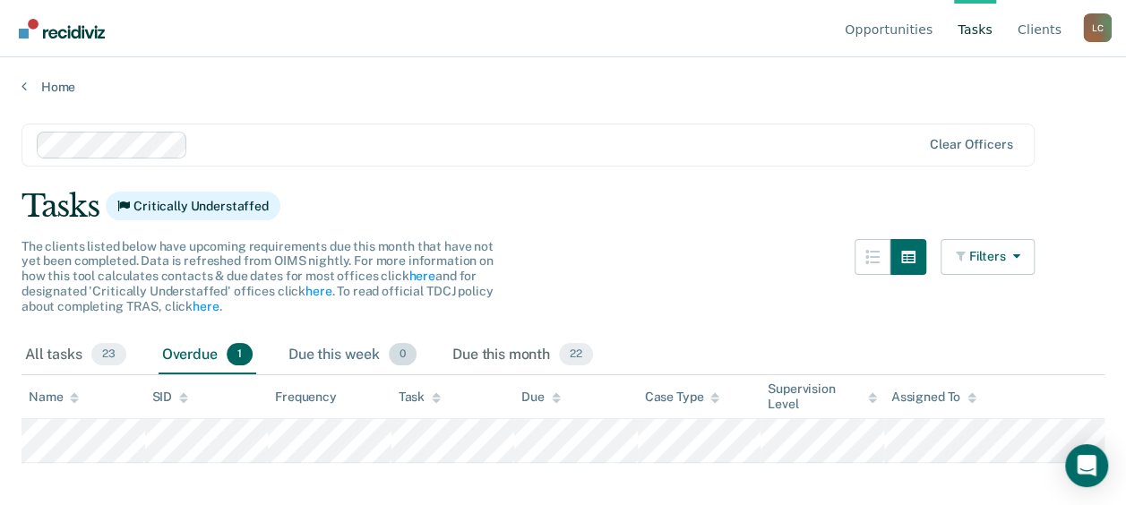
click at [319, 347] on div "Due this week 0" at bounding box center [352, 355] width 135 height 39
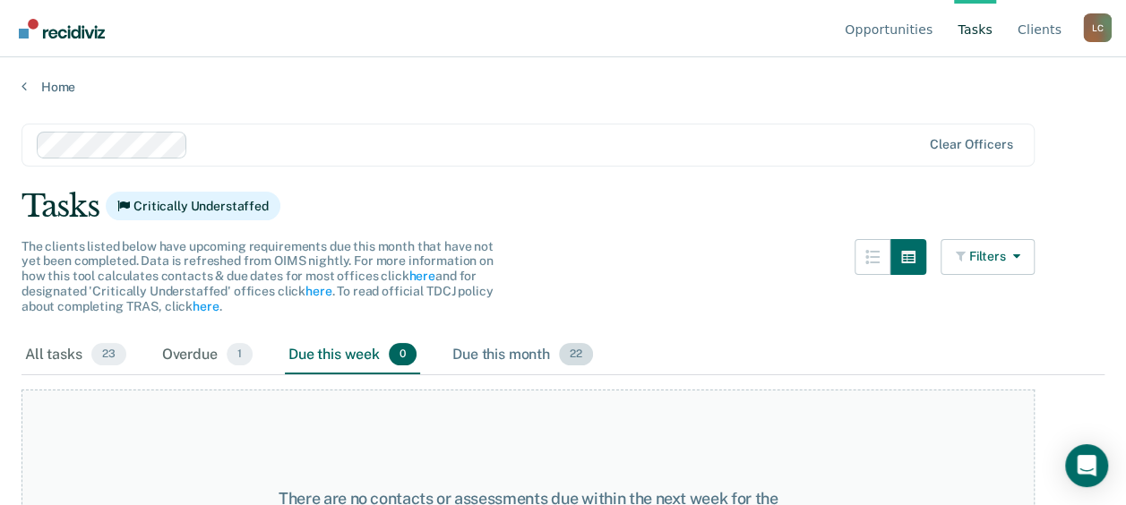
click at [500, 356] on div "Due this month 22" at bounding box center [523, 355] width 148 height 39
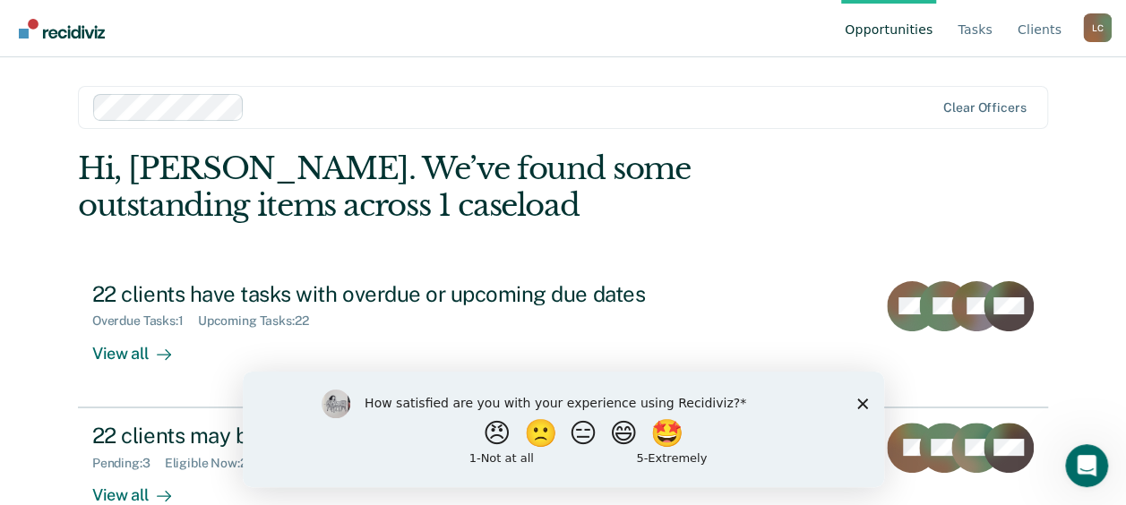
click at [863, 405] on polygon "Close survey" at bounding box center [861, 403] width 11 height 11
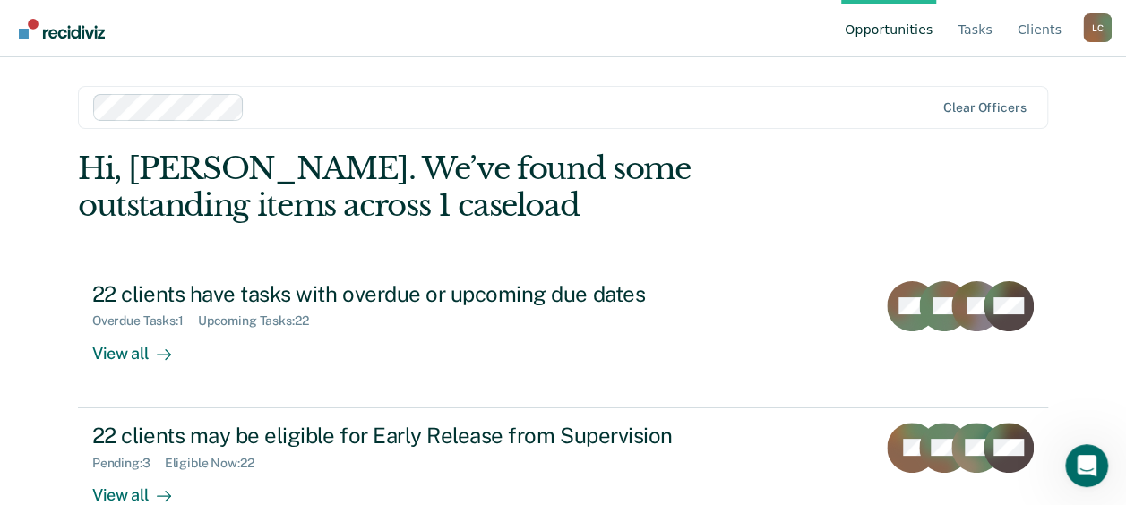
scroll to position [183, 0]
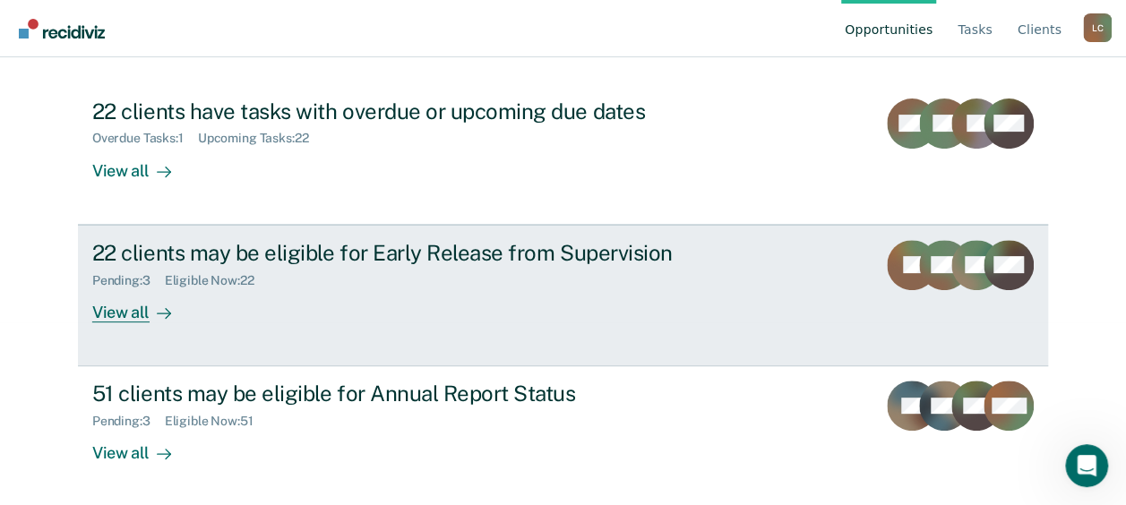
click at [116, 307] on div "View all" at bounding box center [142, 305] width 100 height 35
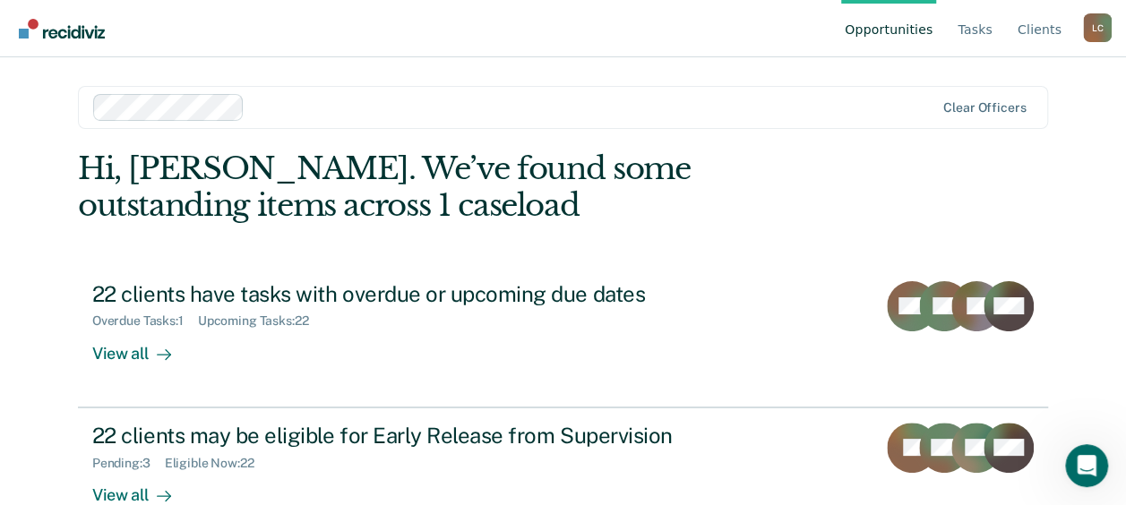
scroll to position [183, 0]
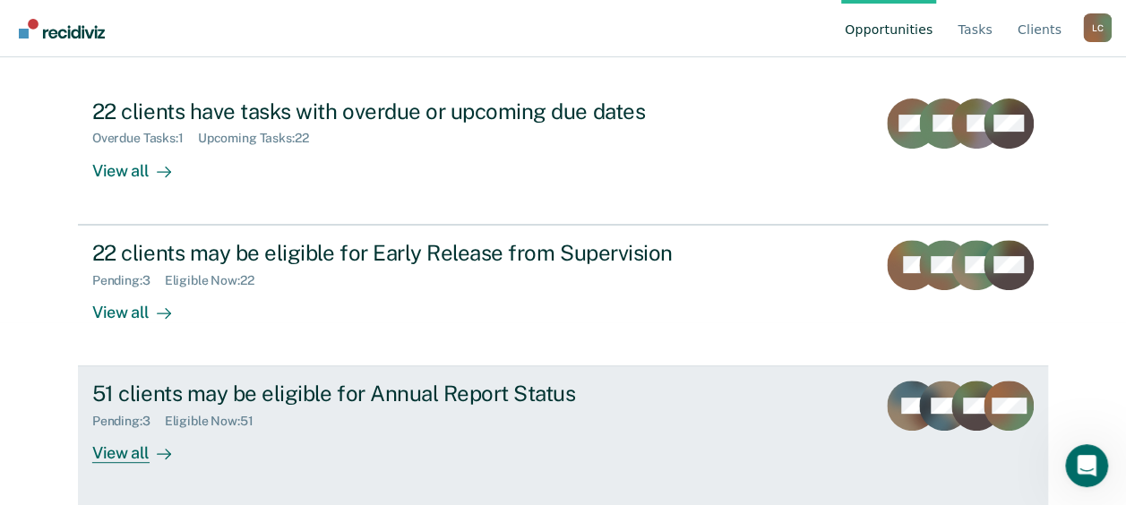
click at [121, 448] on div "View all" at bounding box center [142, 446] width 100 height 35
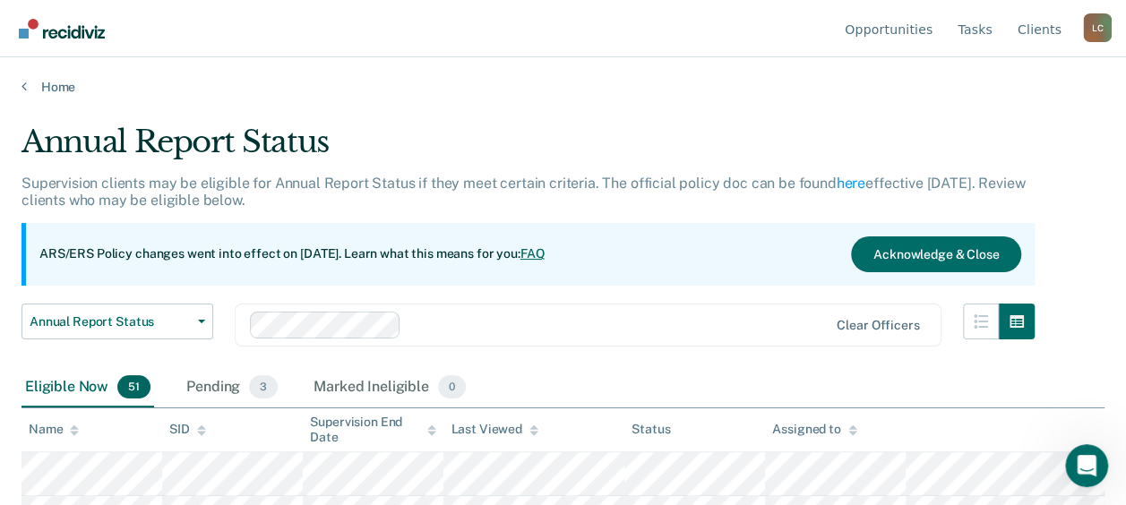
scroll to position [183, 0]
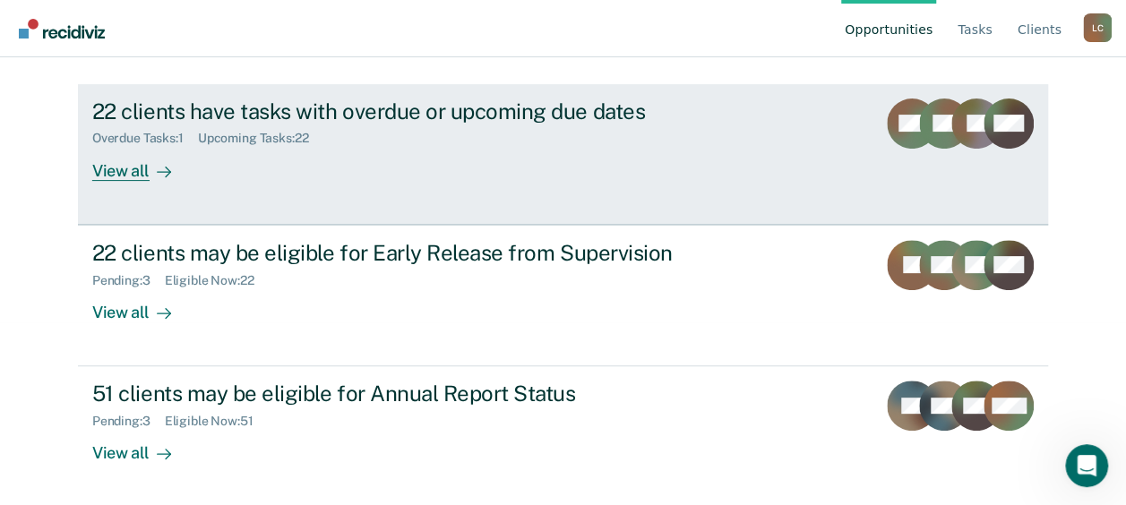
click at [138, 176] on div "View all" at bounding box center [142, 163] width 100 height 35
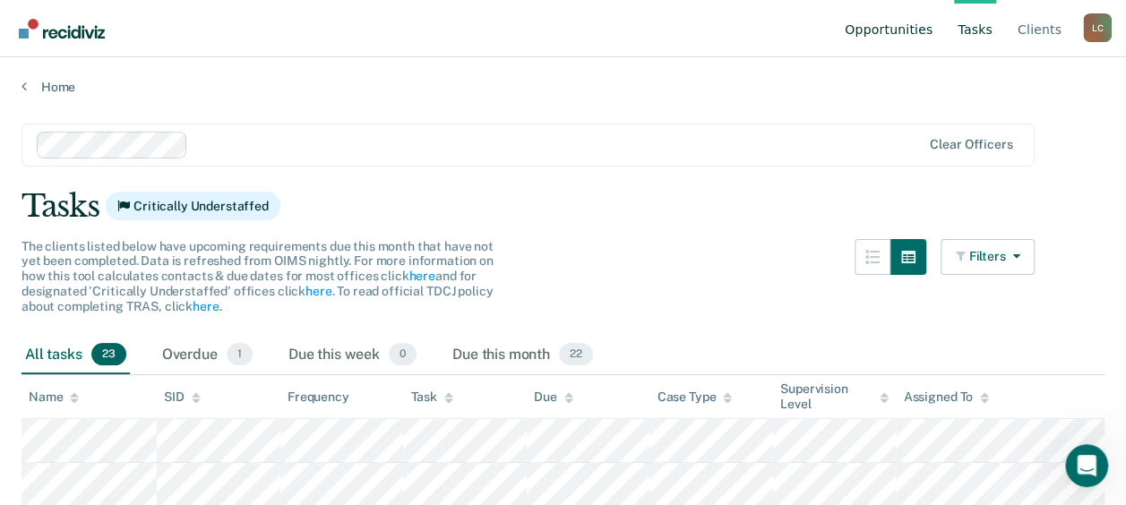
click at [917, 30] on link "Opportunities" at bounding box center [888, 28] width 95 height 57
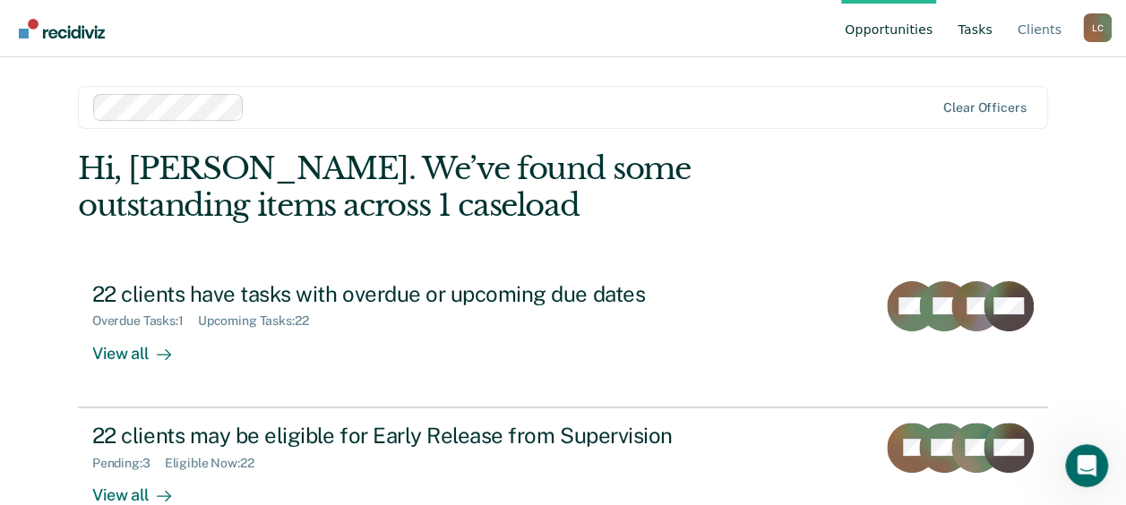
click at [986, 38] on link "Tasks" at bounding box center [975, 28] width 42 height 57
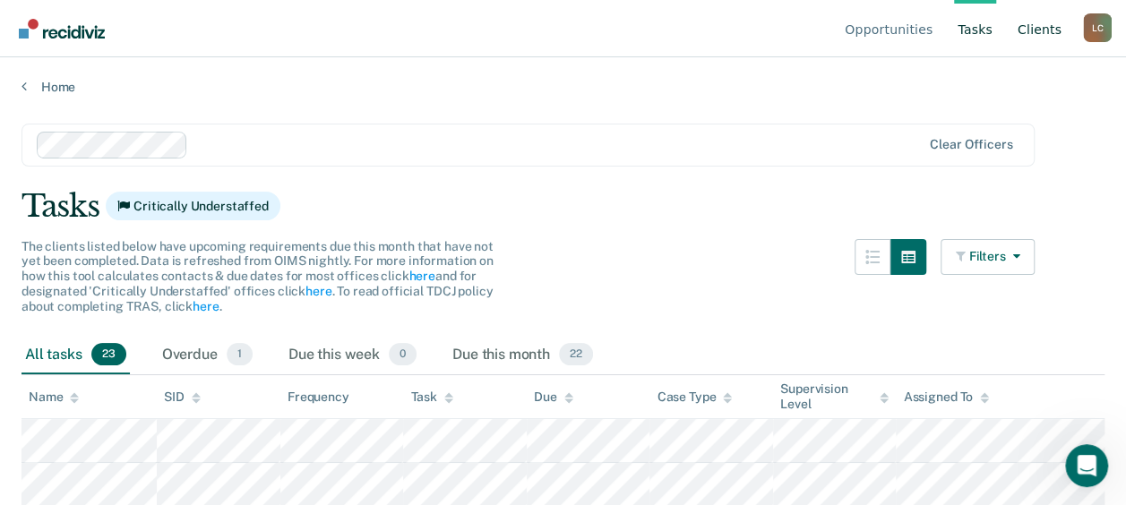
click at [1036, 32] on link "Client s" at bounding box center [1039, 28] width 51 height 57
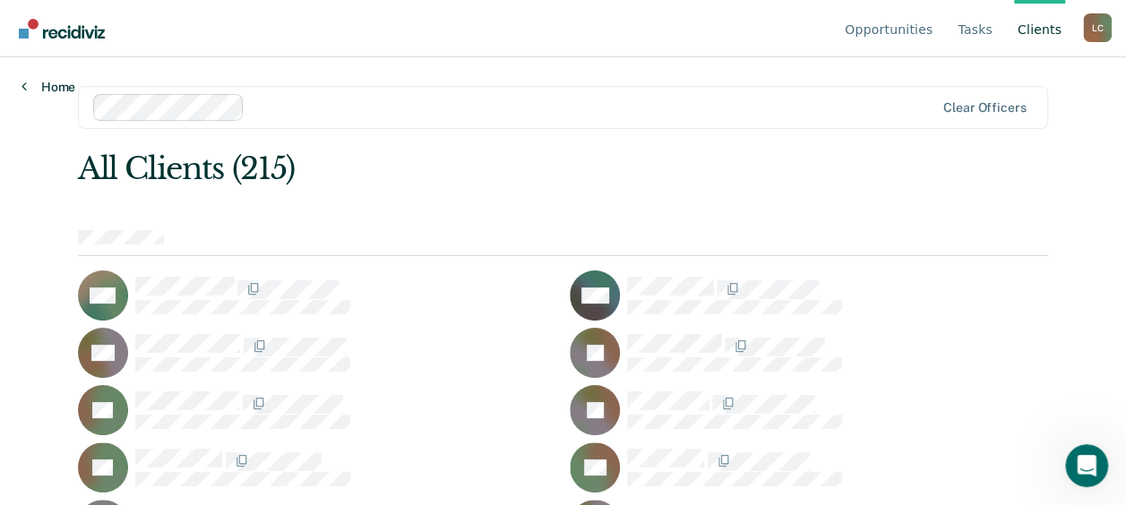
click at [48, 91] on link "Home" at bounding box center [49, 87] width 54 height 16
